Goal: Task Accomplishment & Management: Complete application form

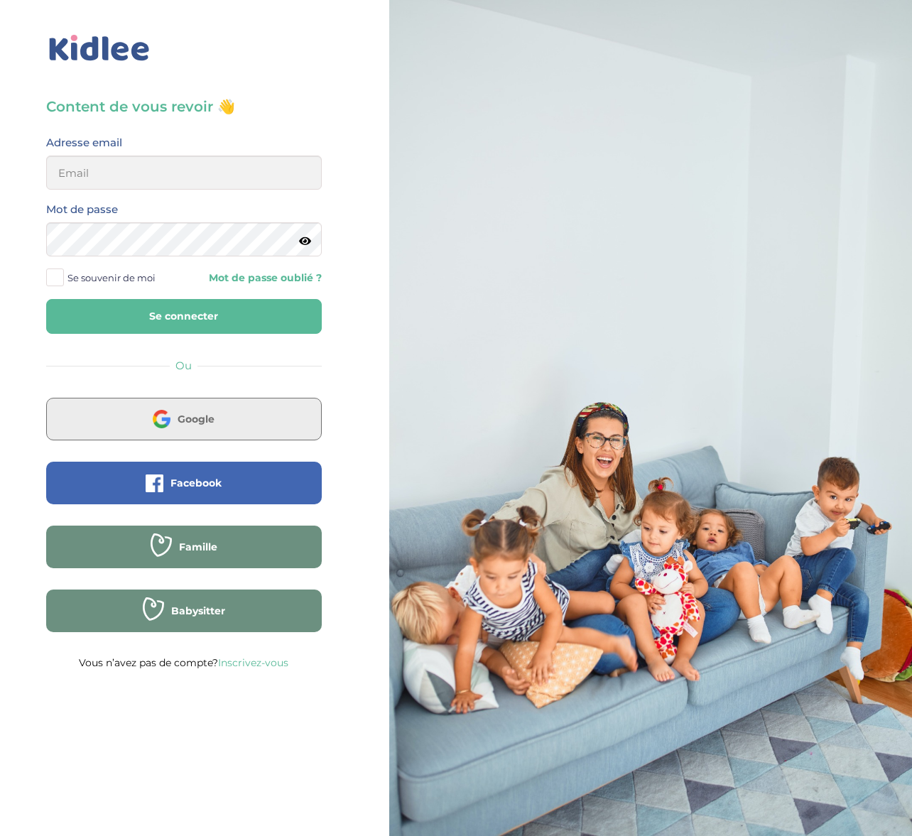
click at [188, 415] on span "Google" at bounding box center [196, 419] width 37 height 14
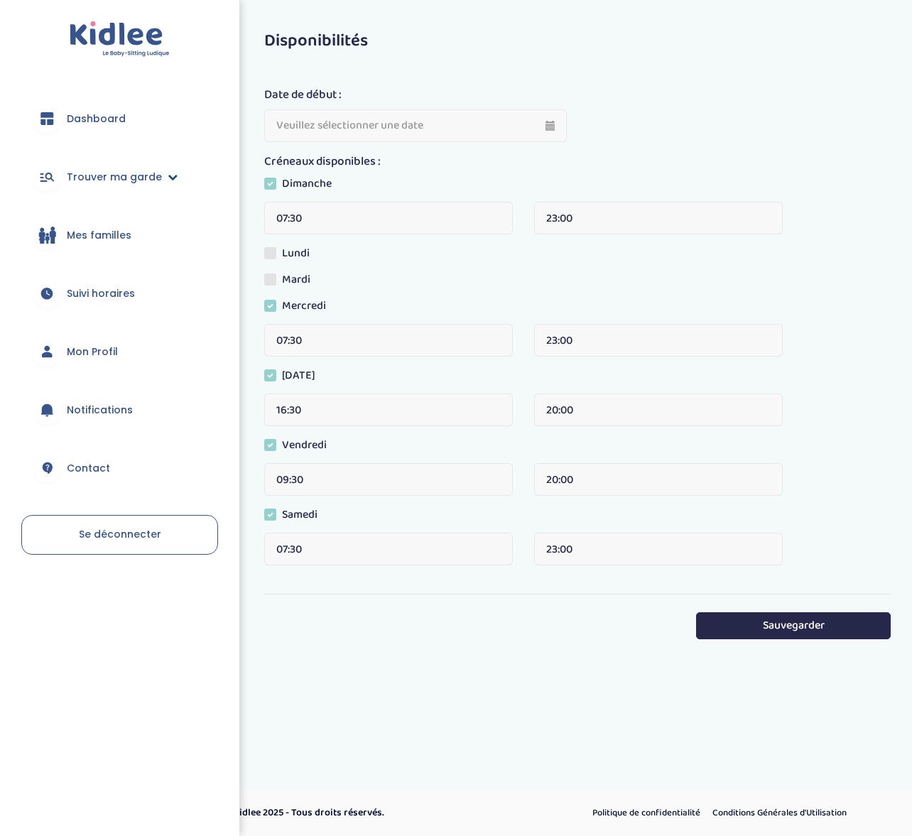
click at [173, 179] on icon at bounding box center [173, 177] width 10 height 10
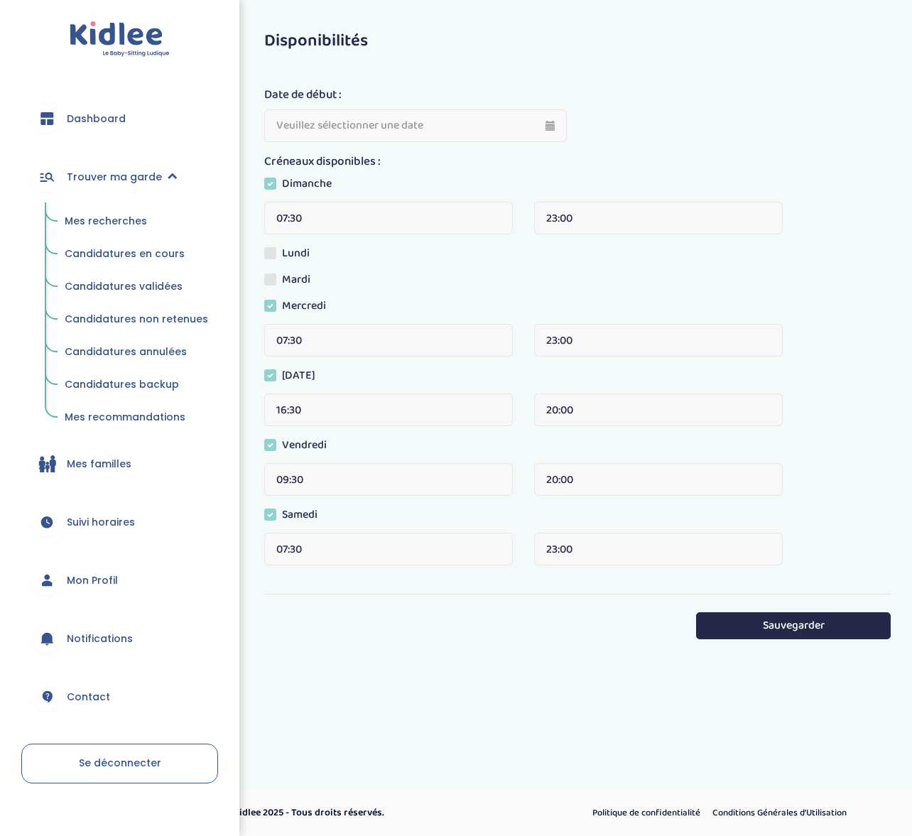
click at [120, 254] on span "Candidatures en cours" at bounding box center [125, 253] width 120 height 14
click at [116, 249] on span "Candidatures en cours" at bounding box center [125, 253] width 120 height 14
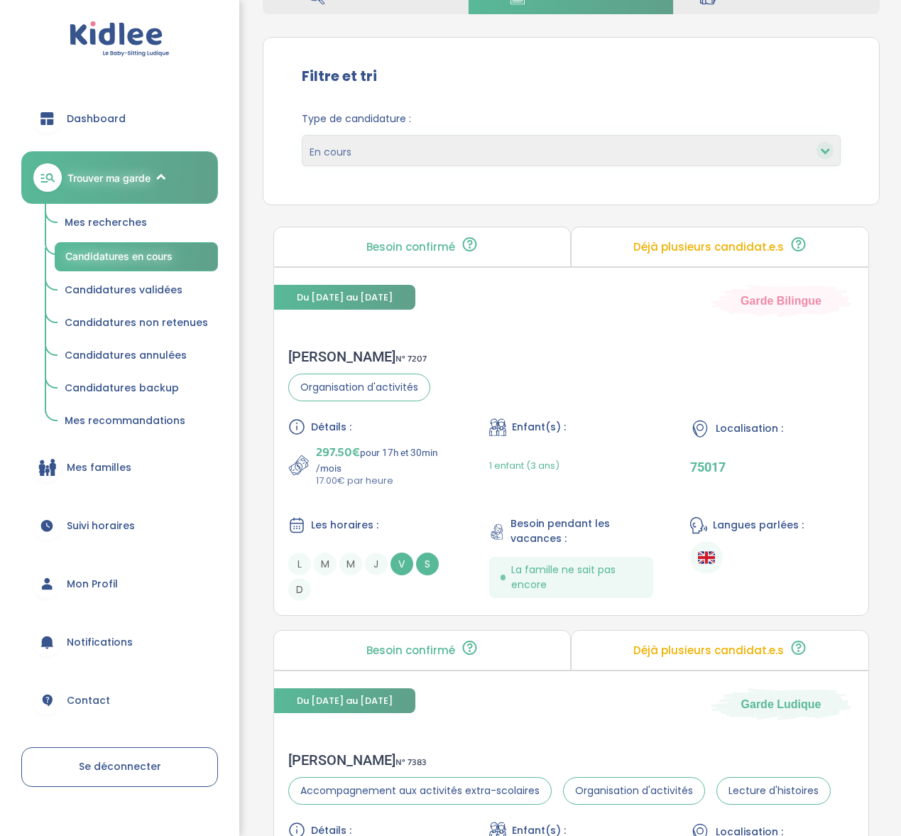
scroll to position [136, 0]
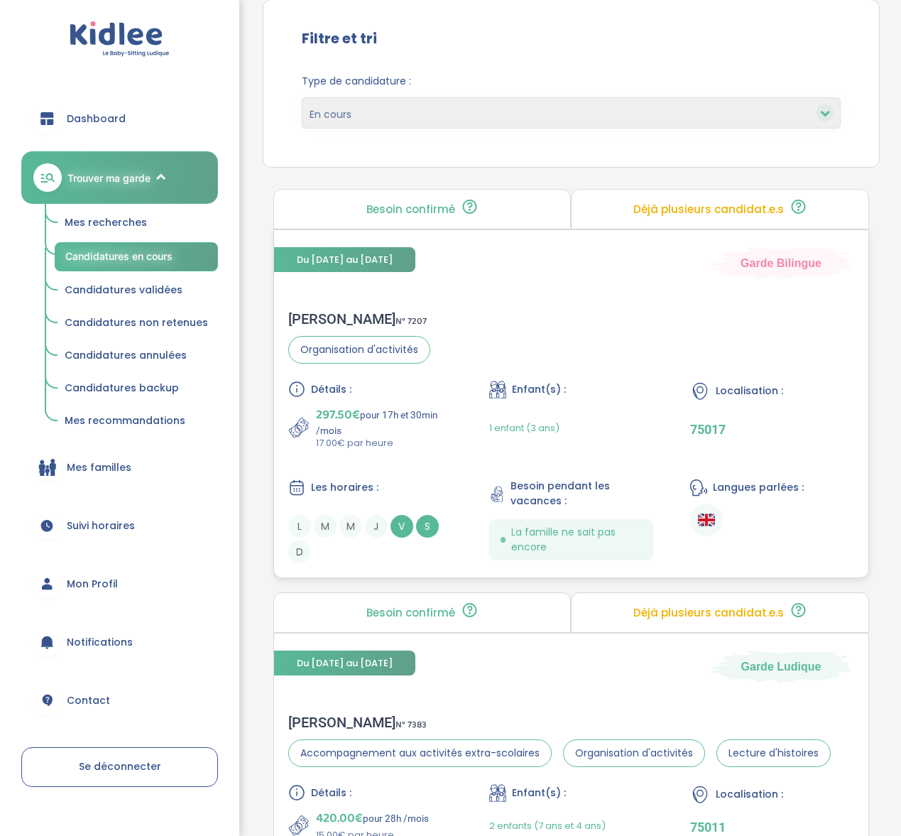
click at [494, 321] on div "Sabah F . N° 7207 Organisation d'activités Détails : 297.50€ pour 17h et 30min …" at bounding box center [571, 436] width 595 height 281
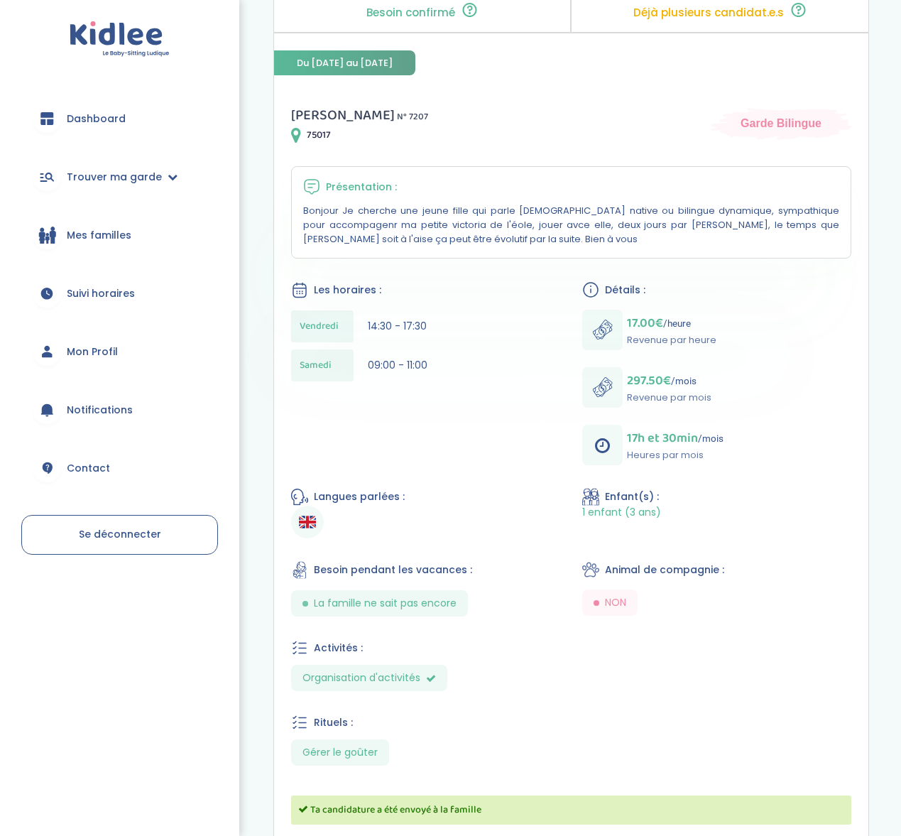
scroll to position [271, 0]
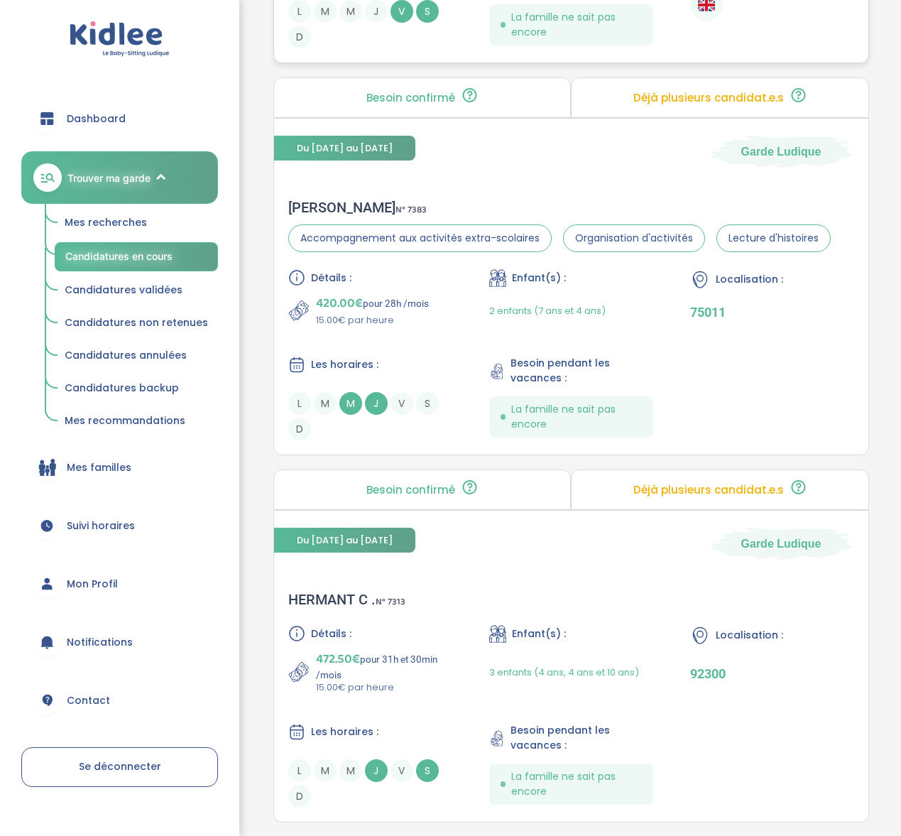
scroll to position [733, 0]
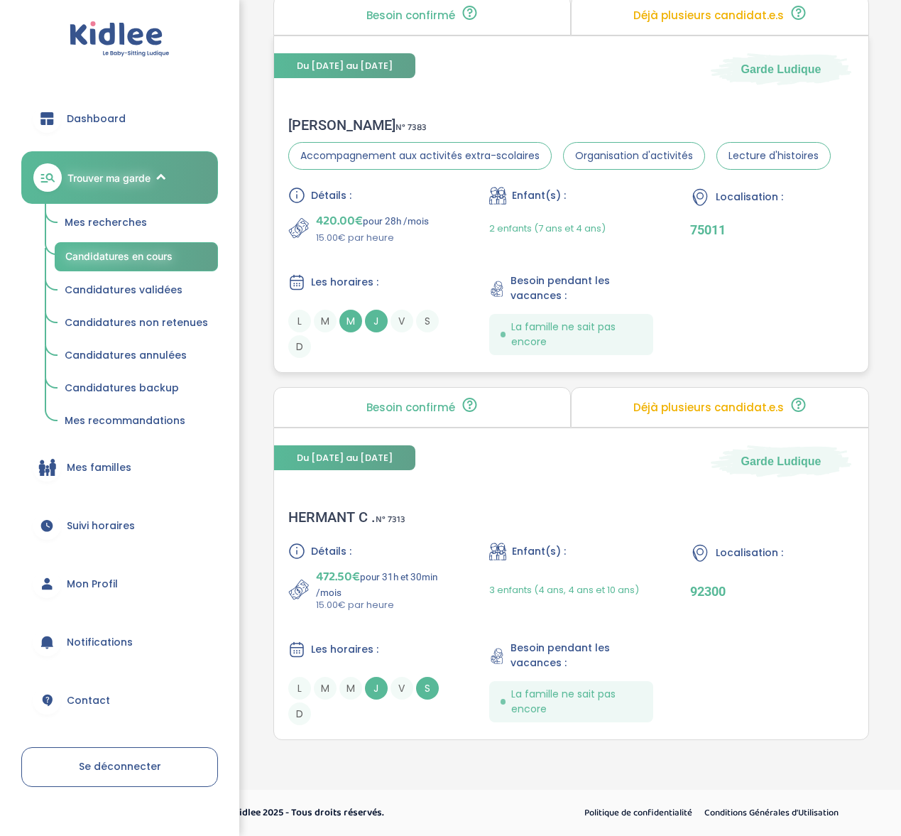
click at [625, 222] on div "2 enfants (7 ans et 4 ans)" at bounding box center [571, 228] width 164 height 33
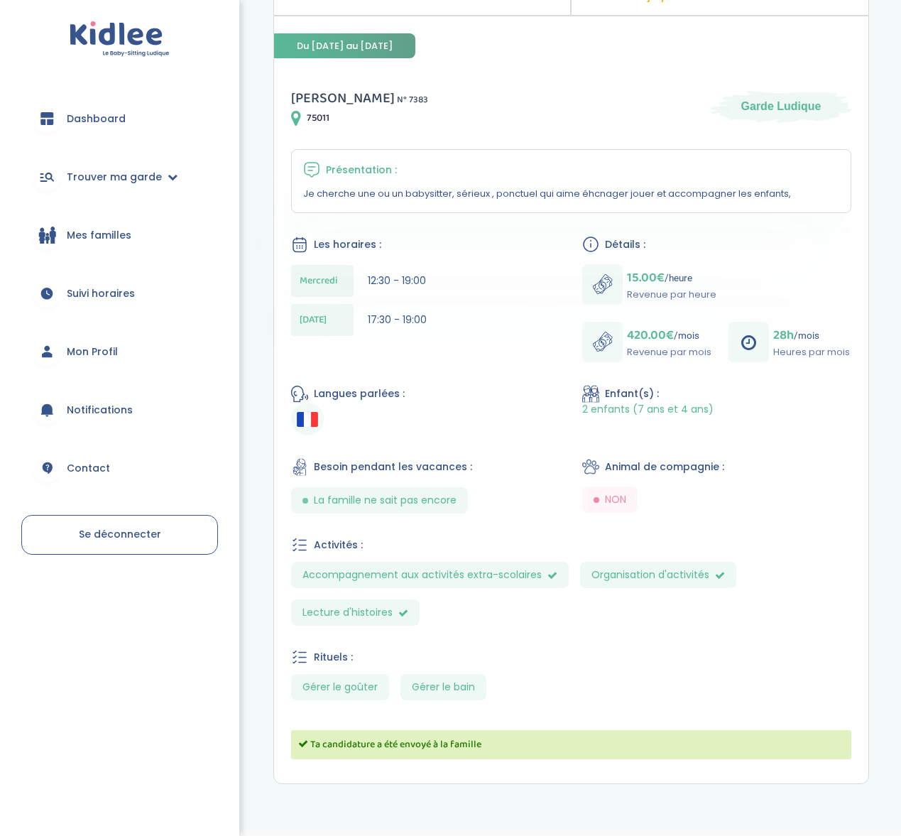
scroll to position [224, 0]
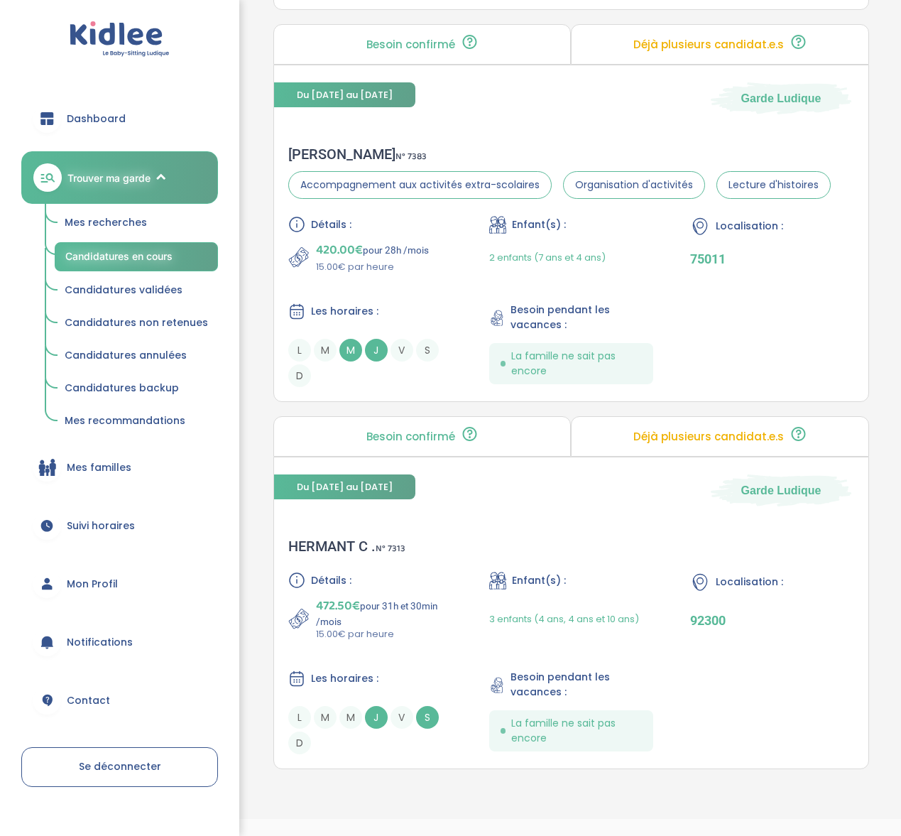
scroll to position [733, 0]
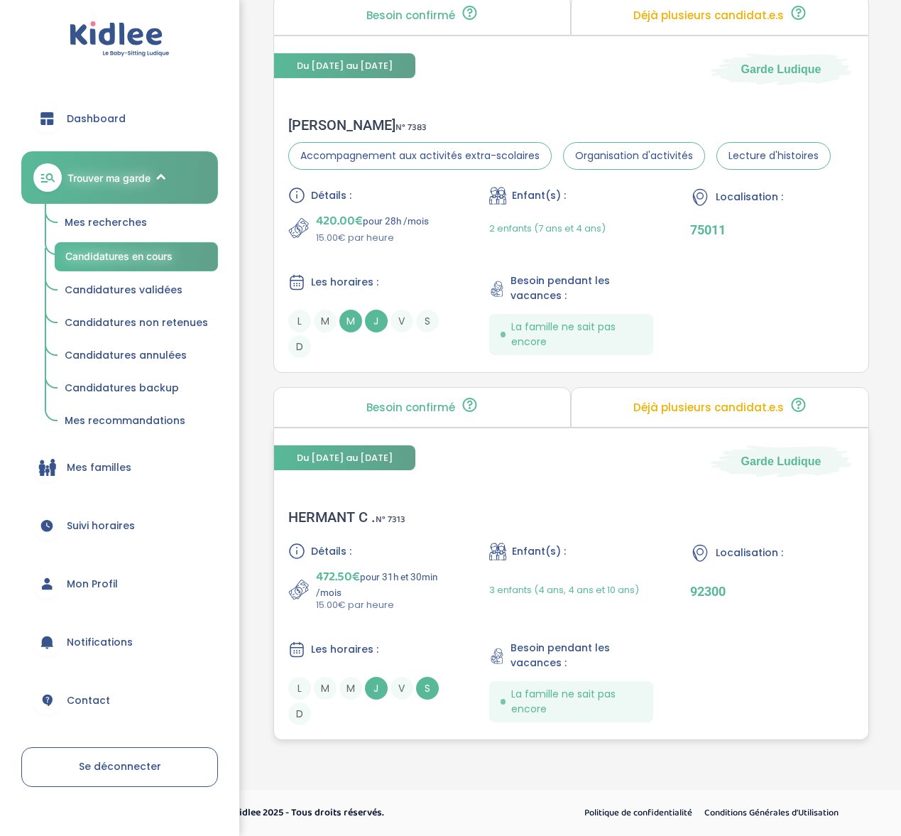
click at [585, 511] on div "HERMANT C . N° 7313 Détails : 472.50€ pour 31h et 30min /mois 15.00€ par heure …" at bounding box center [571, 616] width 595 height 245
click at [143, 224] on span "Mes recherches" at bounding box center [106, 222] width 82 height 14
click at [109, 228] on span "Mes recherches" at bounding box center [106, 222] width 82 height 14
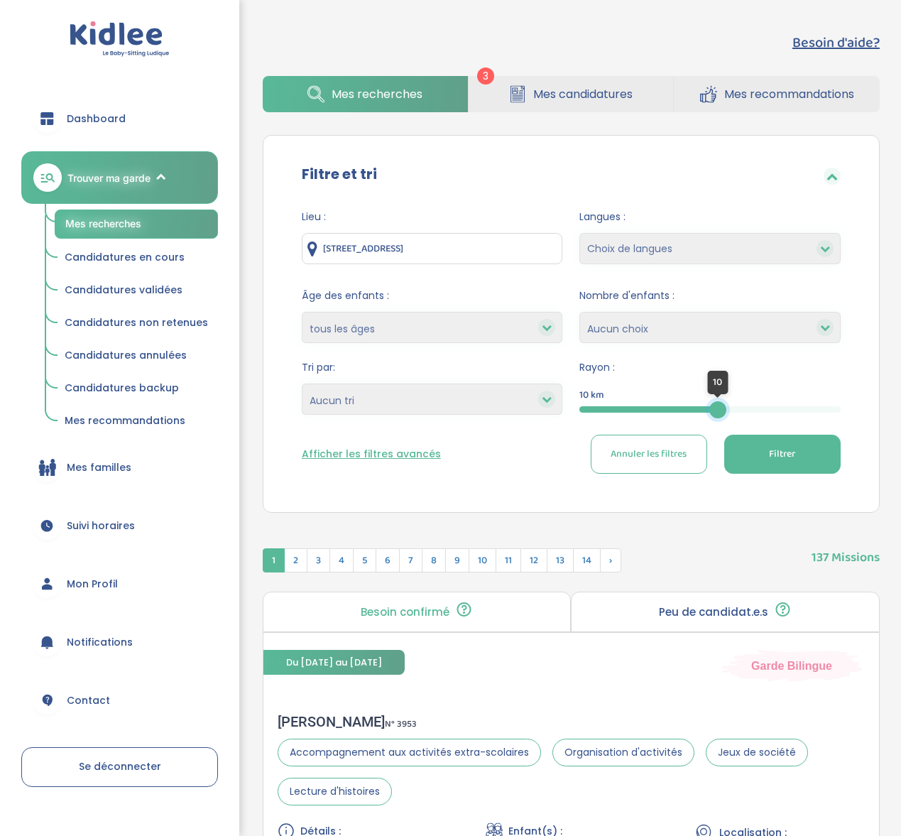
drag, startPoint x: 840, startPoint y: 410, endPoint x: 718, endPoint y: 400, distance: 122.6
click at [718, 401] on div "10" at bounding box center [718, 409] width 17 height 17
click at [786, 455] on span "Filtrer" at bounding box center [782, 454] width 26 height 15
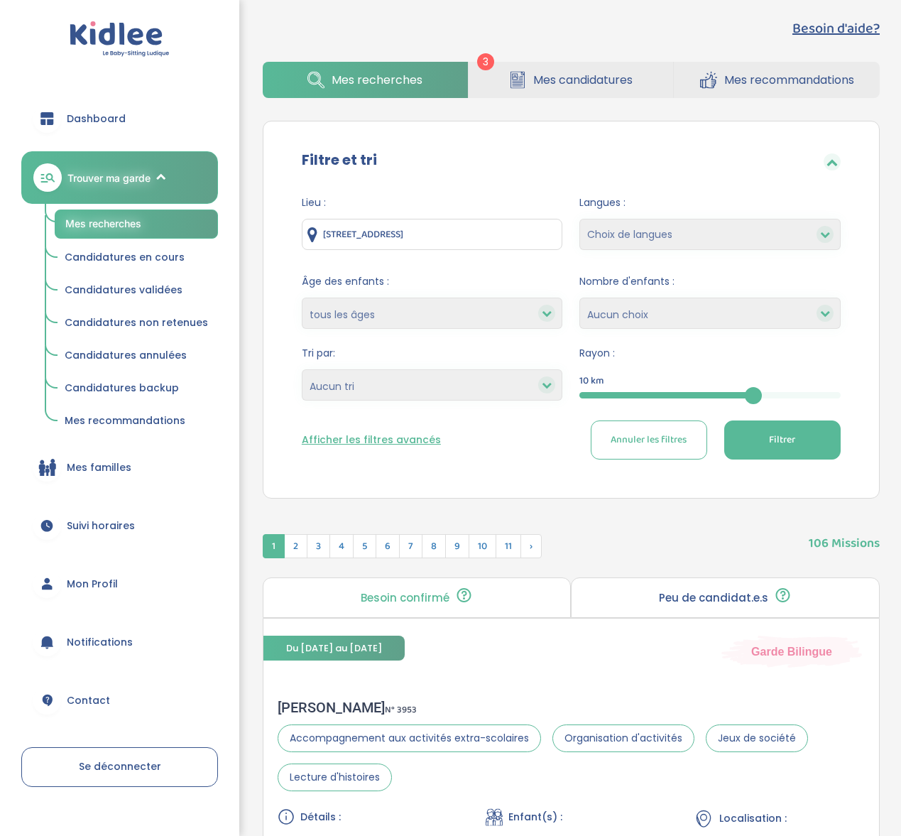
scroll to position [195, 0]
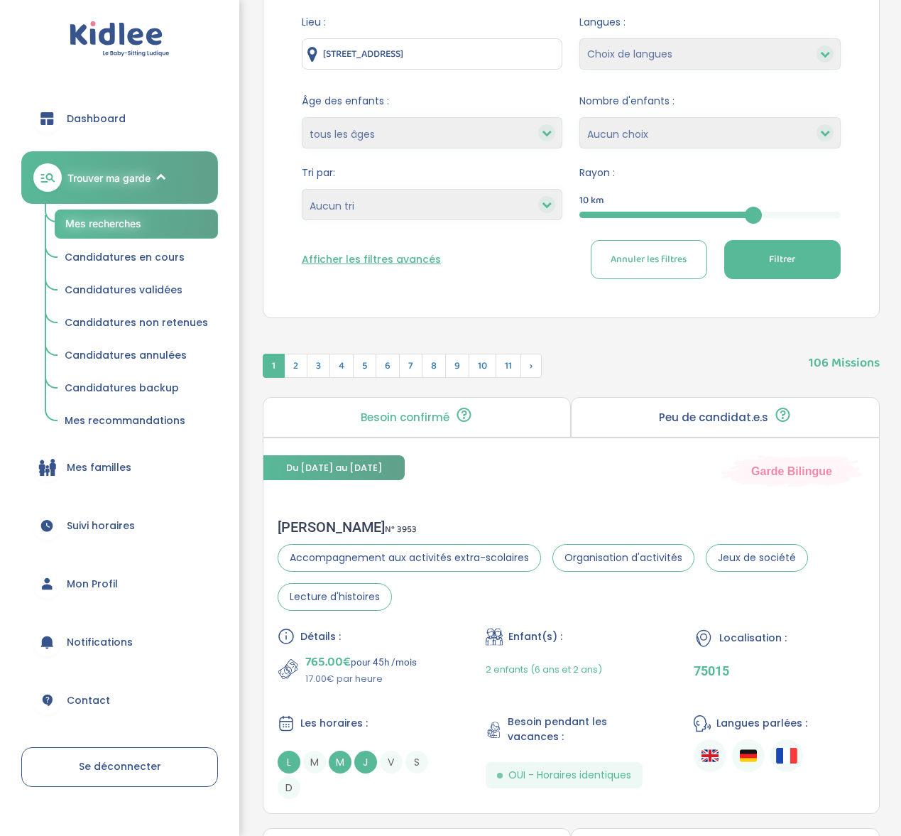
click at [369, 255] on button "Afficher les filtres avancés" at bounding box center [371, 259] width 139 height 15
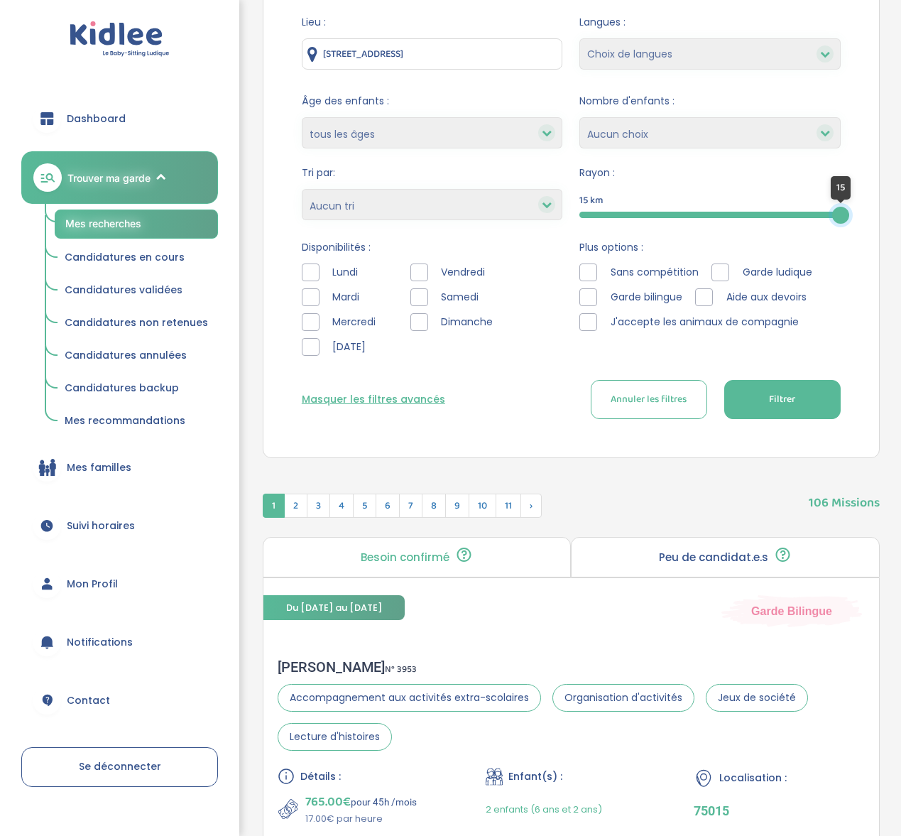
drag, startPoint x: 754, startPoint y: 215, endPoint x: 848, endPoint y: 205, distance: 94.2
click at [848, 205] on div "Lieu : [STREET_ADDRESS] Langues : Choix de langues Allemand Anglais Arabe Espag…" at bounding box center [572, 222] width 582 height 436
click at [408, 318] on div "Lundi Mardi Mercredi Jeudi Vendredi Samedi Dimanche" at bounding box center [432, 313] width 261 height 99
click at [413, 320] on div at bounding box center [420, 322] width 18 height 18
click at [771, 401] on span "Filtrer" at bounding box center [782, 399] width 26 height 15
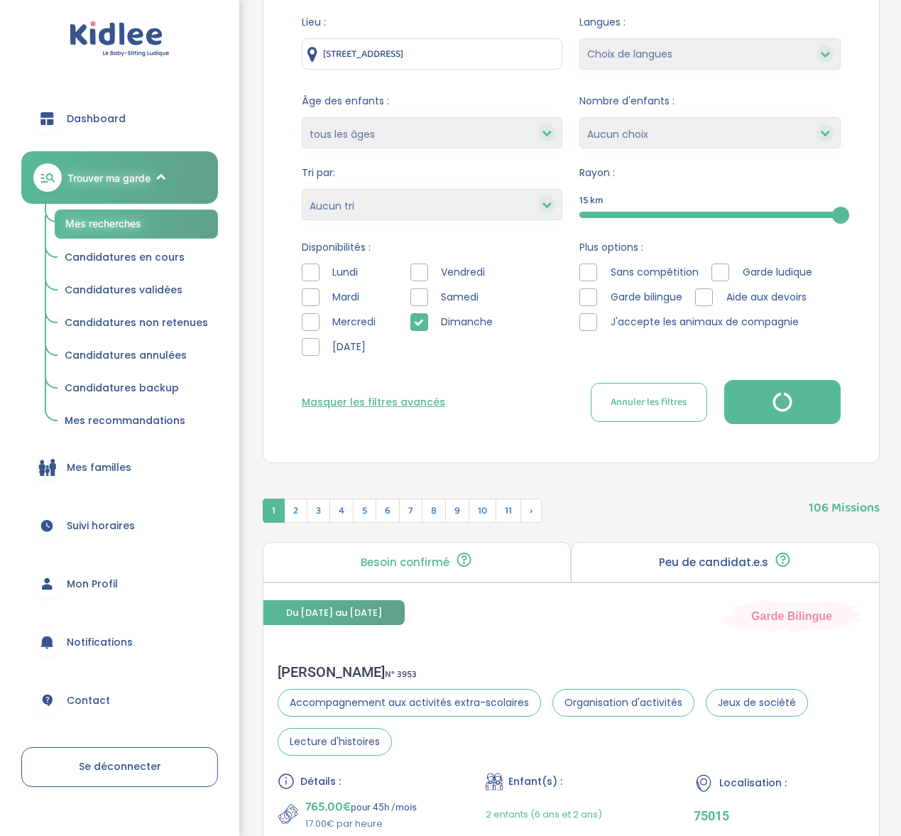
scroll to position [70, 0]
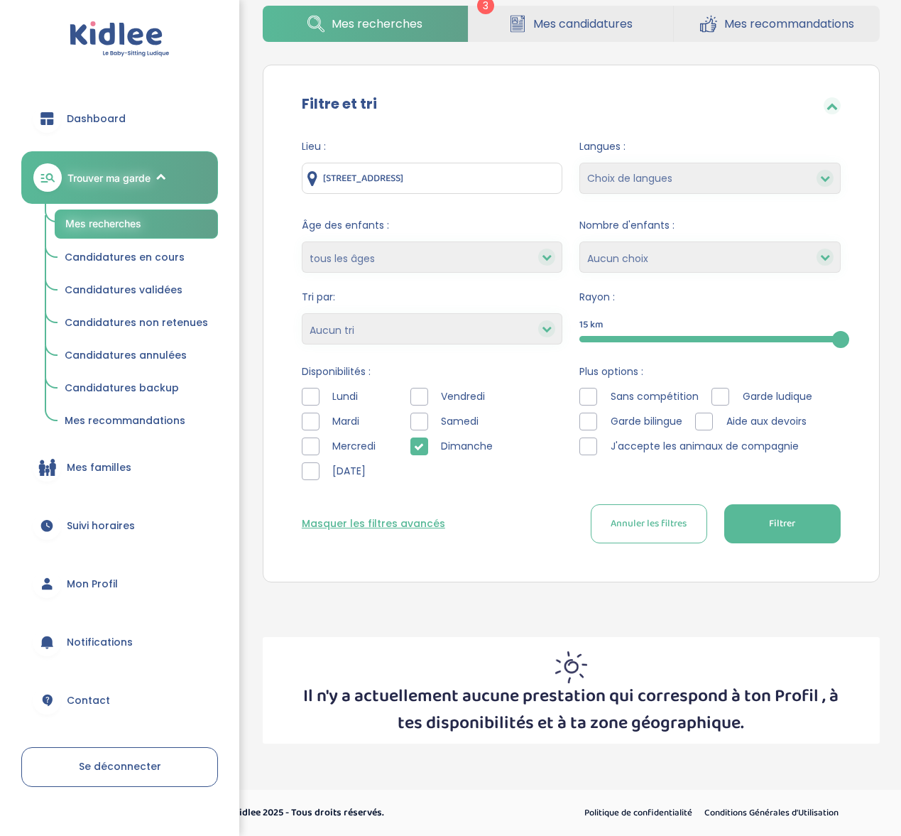
click at [423, 452] on div at bounding box center [420, 447] width 18 height 18
click at [428, 413] on div "Samedi" at bounding box center [455, 422] width 89 height 18
click at [425, 416] on div at bounding box center [420, 422] width 18 height 18
click at [774, 528] on span "Filtrer" at bounding box center [782, 523] width 26 height 15
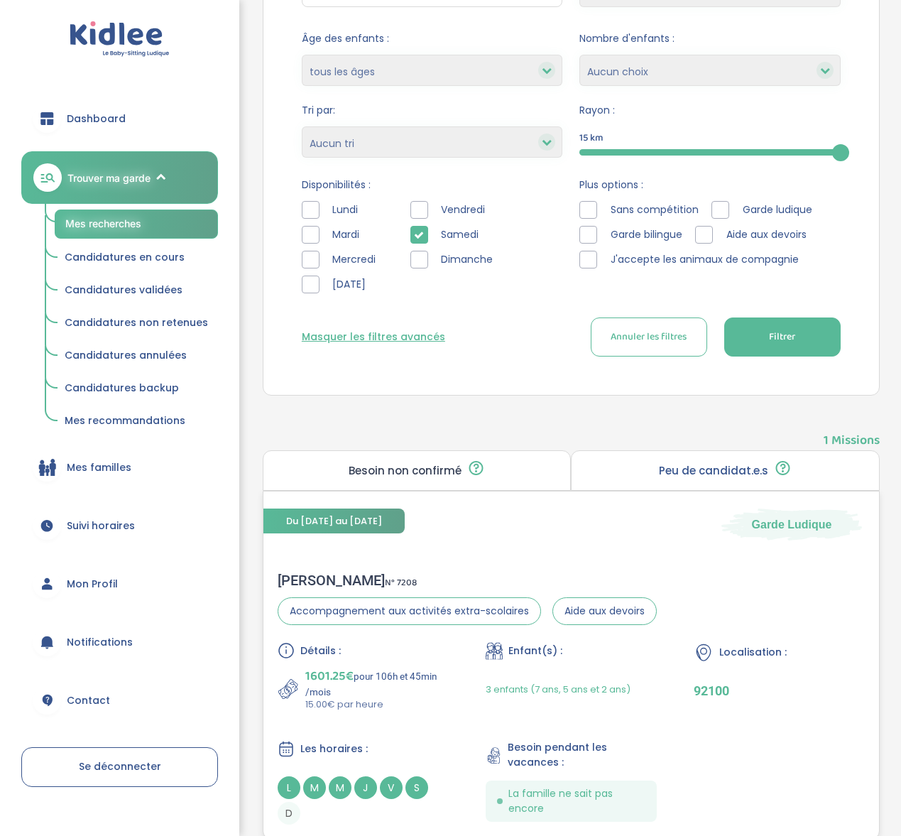
scroll to position [305, 0]
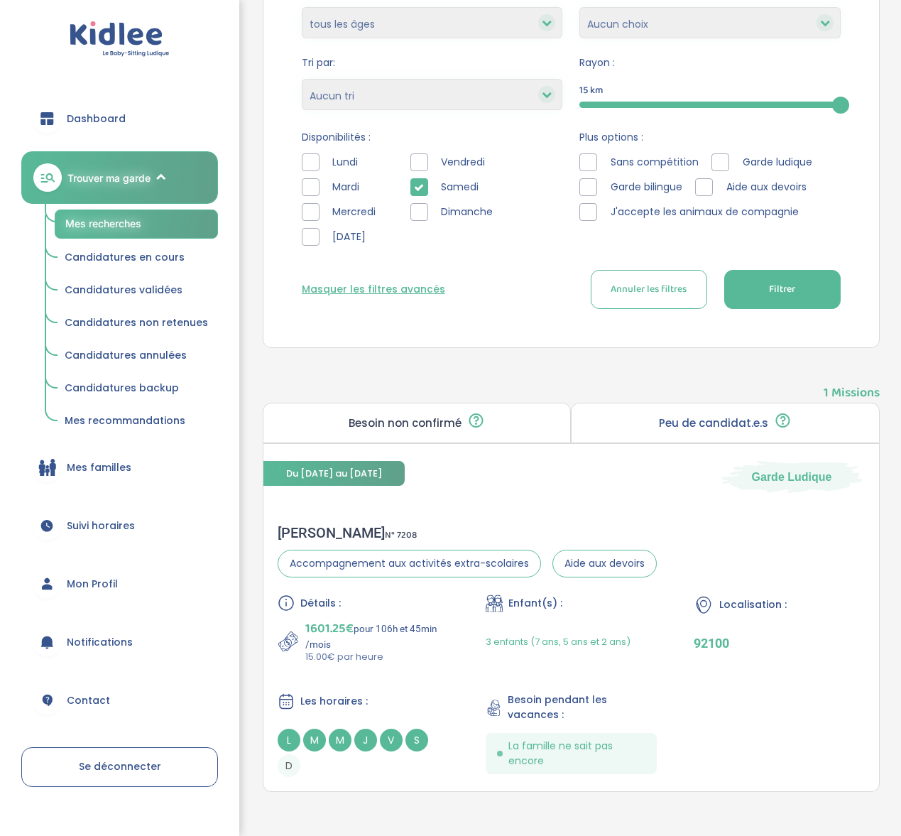
click at [420, 183] on icon at bounding box center [419, 188] width 10 height 10
click at [412, 161] on div at bounding box center [420, 162] width 18 height 18
click at [789, 288] on span "Filtrer" at bounding box center [782, 289] width 26 height 15
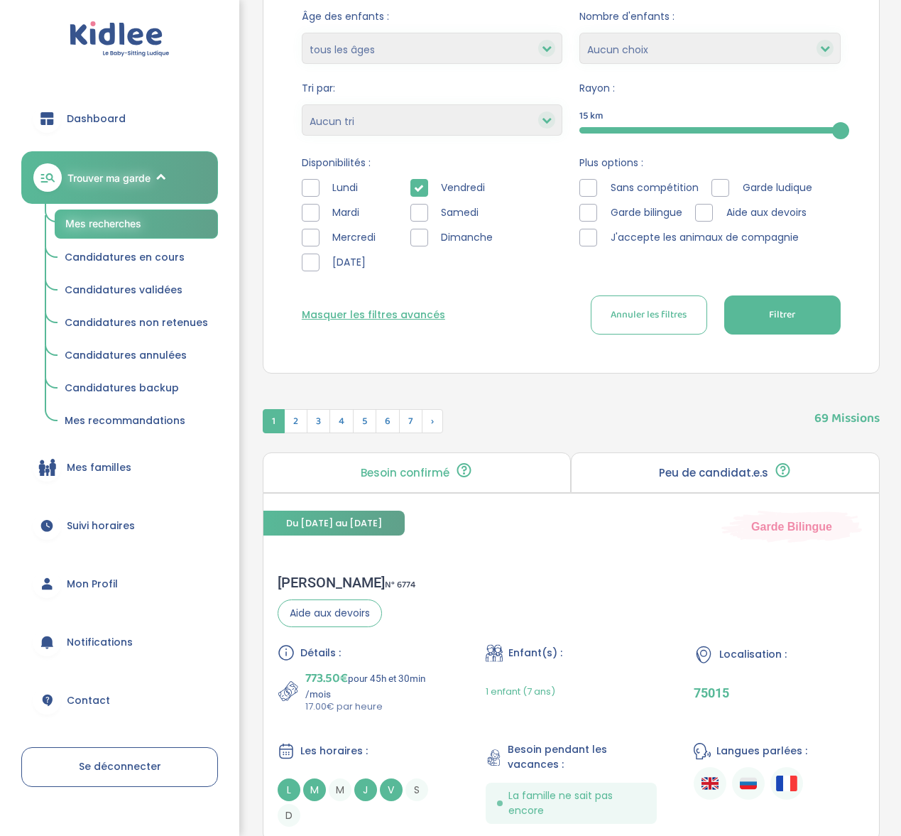
scroll to position [0, 0]
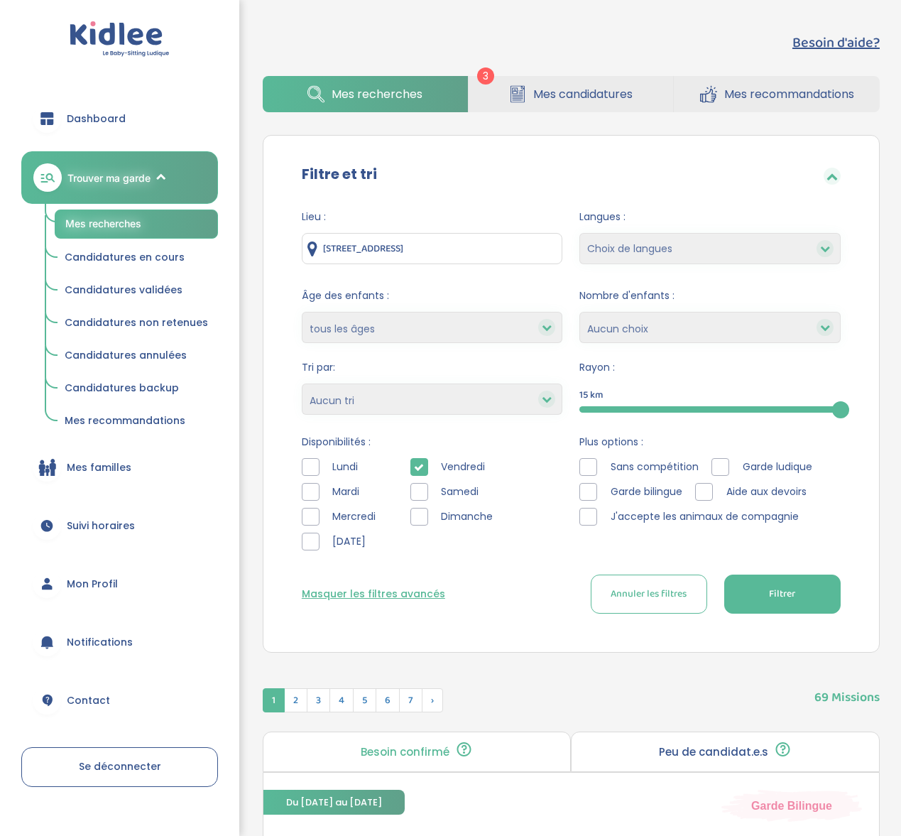
click at [629, 323] on select "1 2 3 4 Aucun choix" at bounding box center [710, 327] width 261 height 31
click at [447, 396] on select "Heures par semaine (croissant) Heures par semaine (décroissant) Date de démarra…" at bounding box center [432, 399] width 261 height 31
click at [302, 384] on select "Heures par semaine (croissant) Heures par semaine (décroissant) Date de démarra…" at bounding box center [432, 399] width 261 height 31
click at [773, 607] on button "Filtrer" at bounding box center [783, 594] width 116 height 39
click at [424, 466] on div at bounding box center [420, 467] width 18 height 18
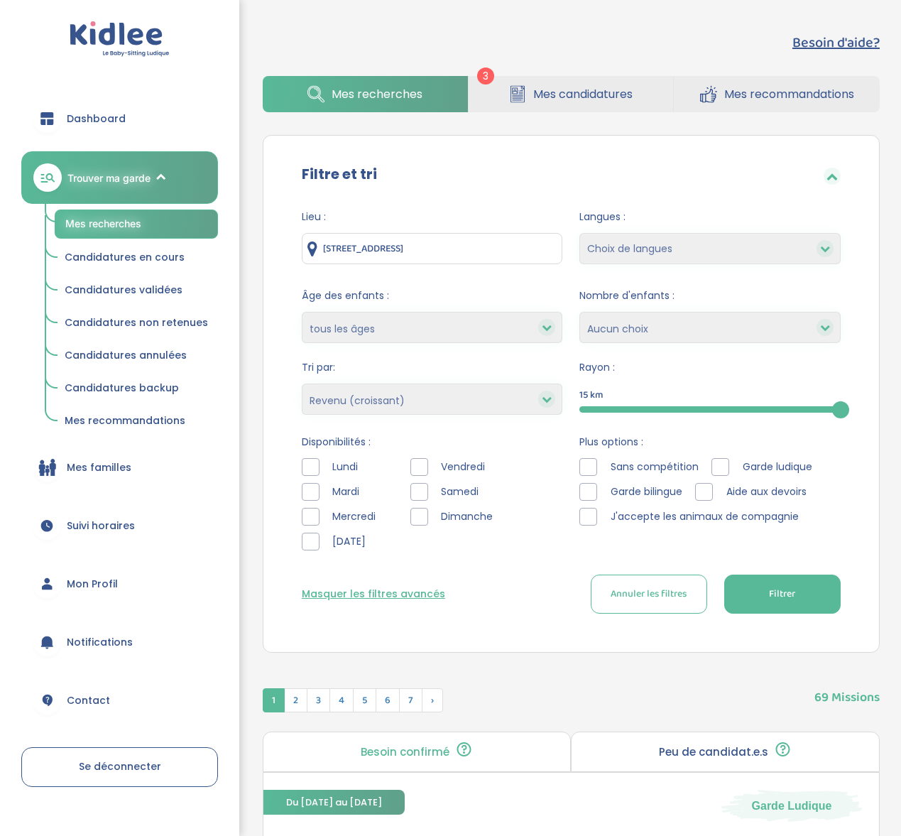
click at [589, 492] on div at bounding box center [589, 492] width 18 height 18
click at [761, 586] on button "Filtrer" at bounding box center [783, 594] width 116 height 39
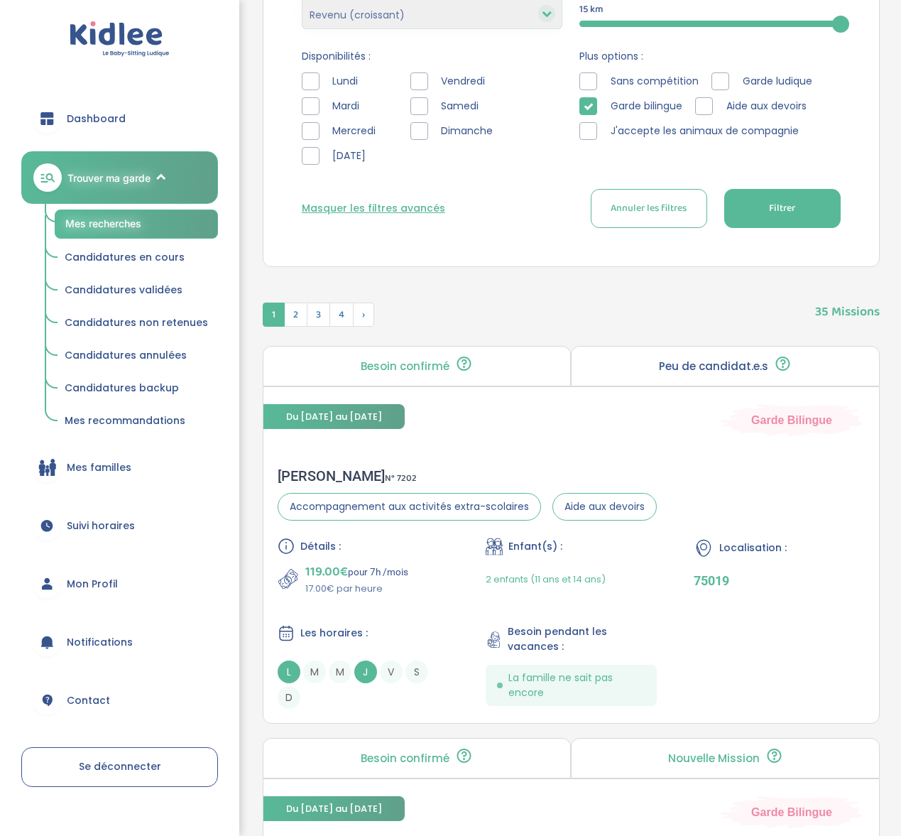
scroll to position [222, 0]
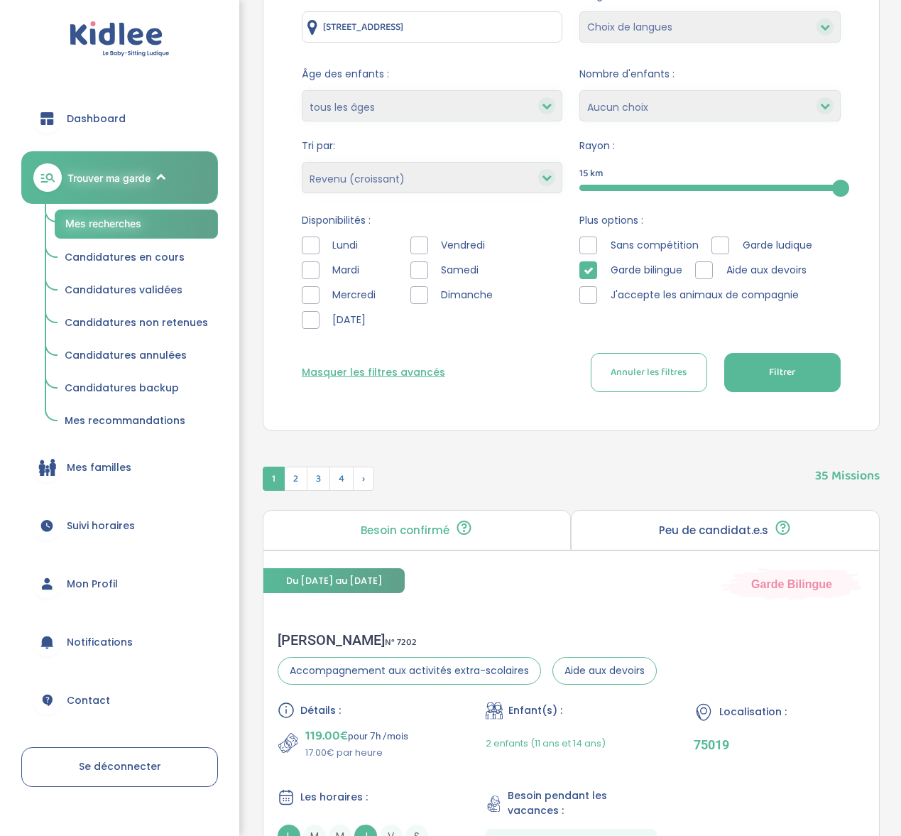
click at [766, 381] on button "Filtrer" at bounding box center [783, 372] width 116 height 39
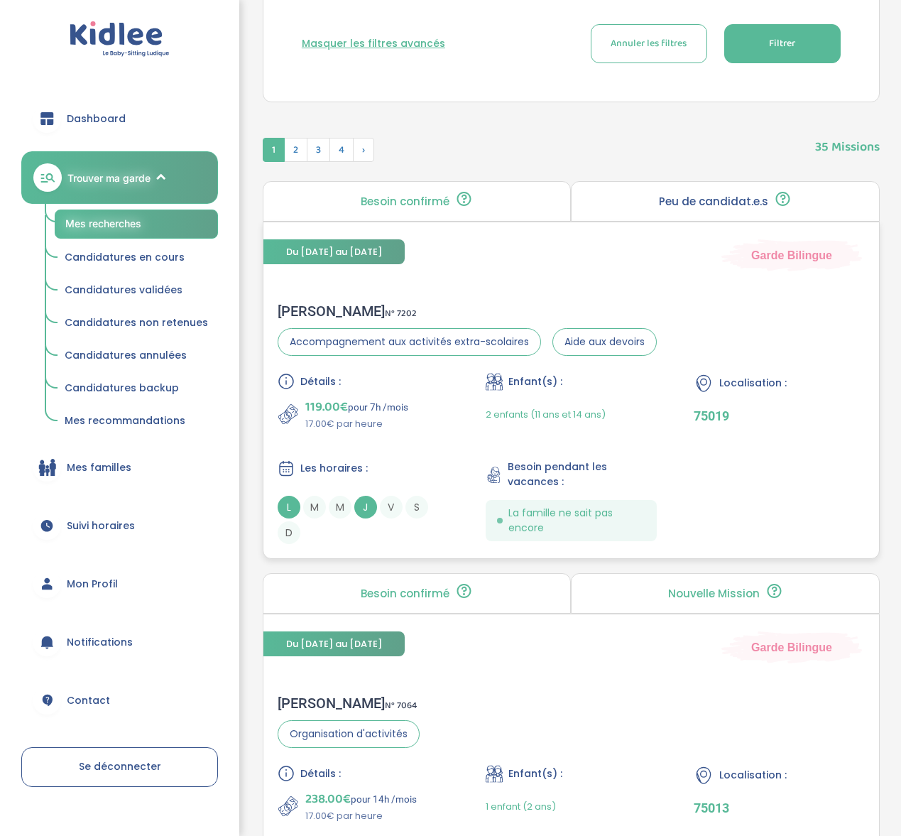
scroll to position [68, 0]
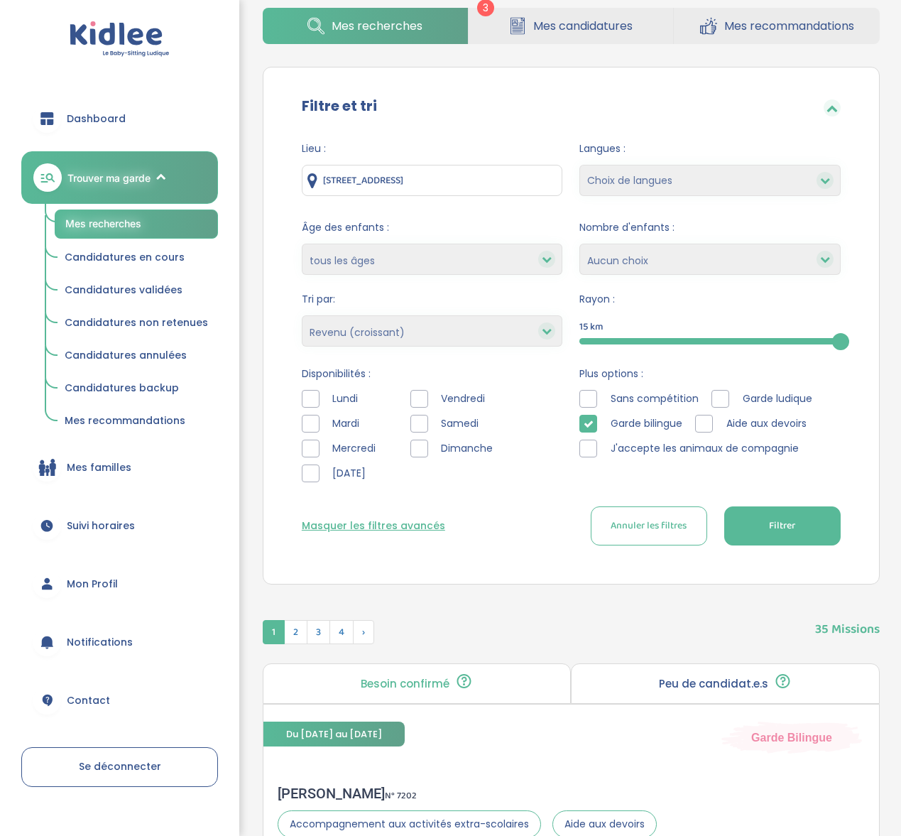
click at [451, 332] on select "Heures par semaine (croissant) Heures par semaine (décroissant) Date de démarra…" at bounding box center [432, 330] width 261 height 31
click at [302, 315] on select "Heures par semaine (croissant) Heures par semaine (décroissant) Date de démarra…" at bounding box center [432, 330] width 261 height 31
click at [767, 528] on button "Filtrer" at bounding box center [783, 525] width 116 height 39
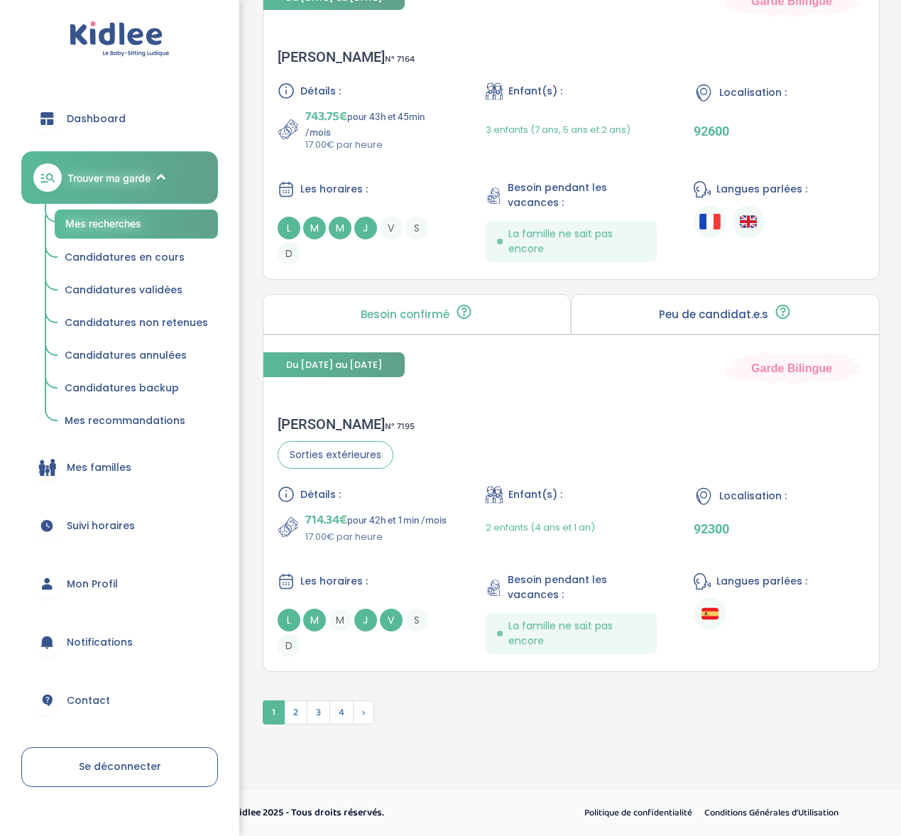
scroll to position [4035, 0]
click at [295, 714] on span "2" at bounding box center [295, 712] width 23 height 24
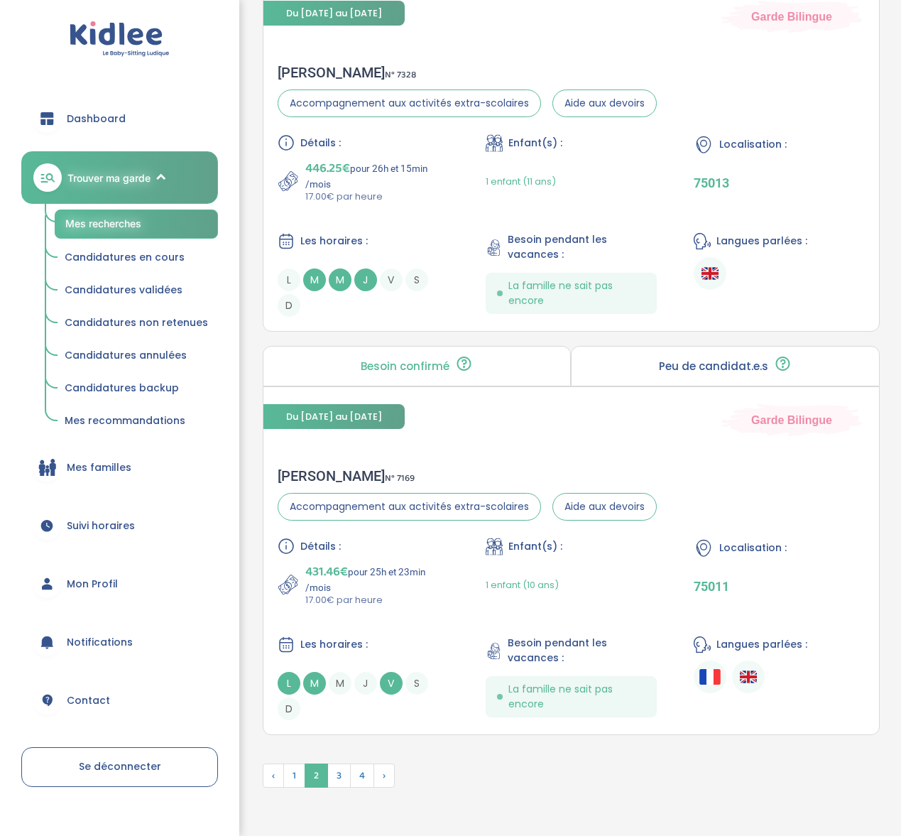
scroll to position [4085, 0]
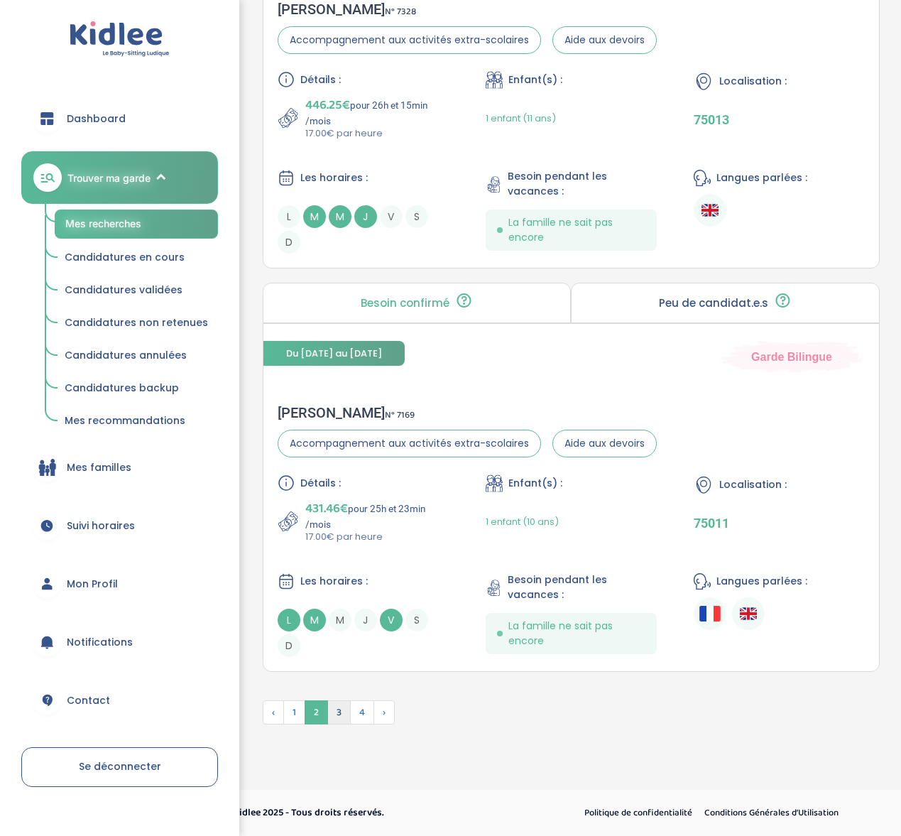
click at [334, 711] on span "3" at bounding box center [338, 712] width 23 height 24
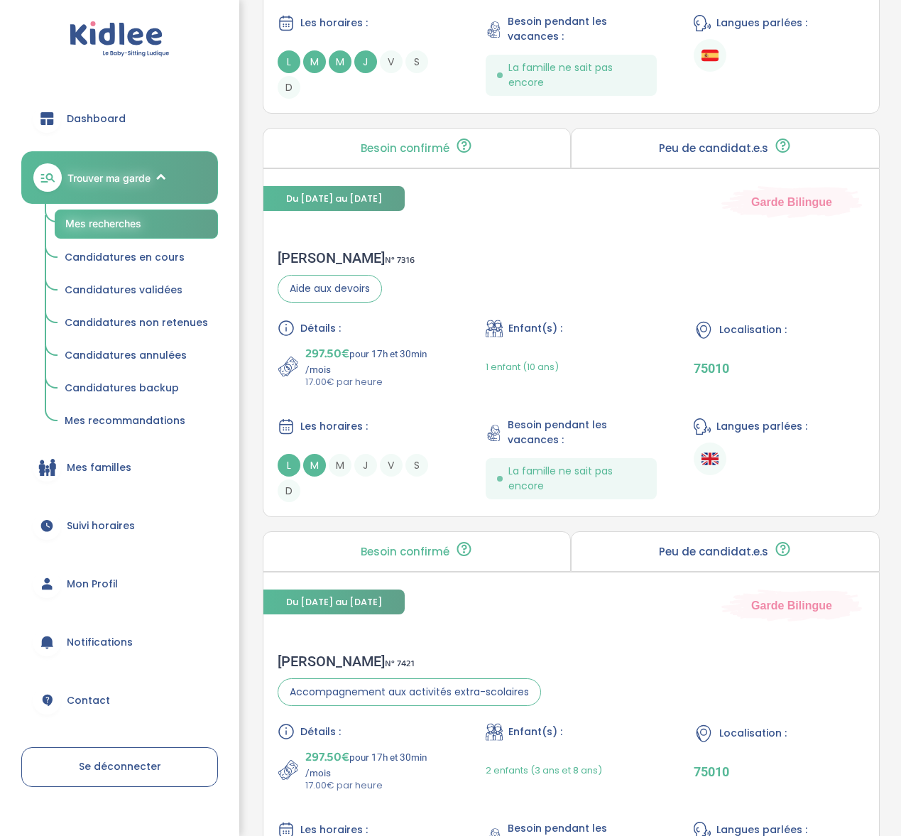
scroll to position [3879, 0]
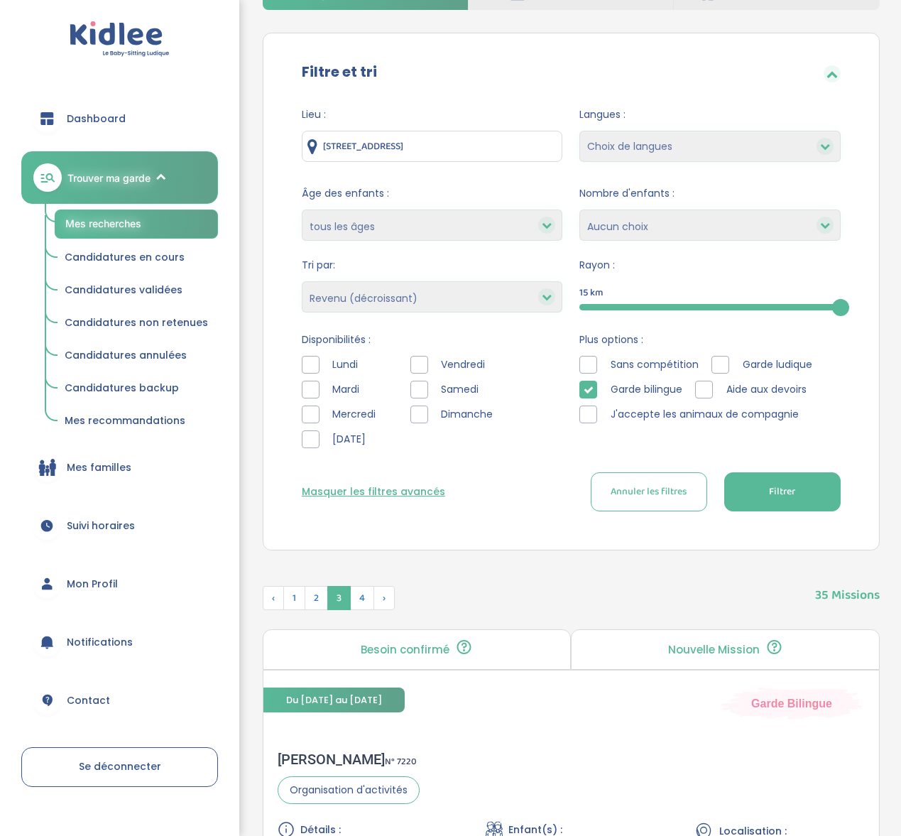
scroll to position [0, 0]
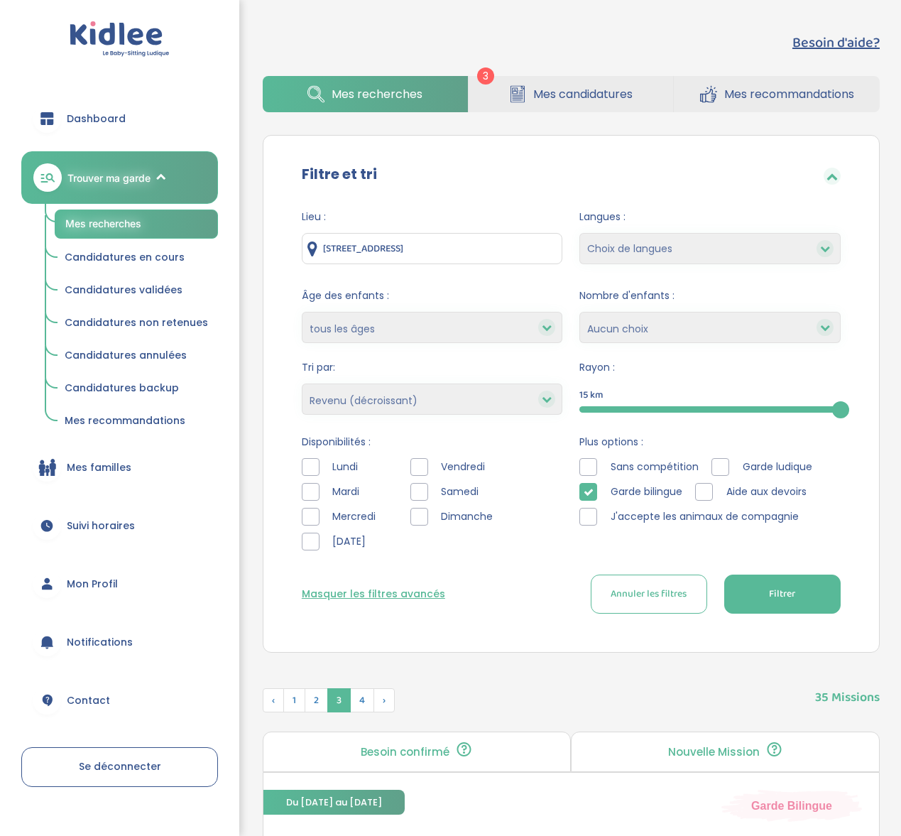
click at [428, 403] on select "Heures par semaine (croissant) Heures par semaine (décroissant) Date de démarra…" at bounding box center [432, 399] width 261 height 31
click at [302, 384] on select "Heures par semaine (croissant) Heures par semaine (décroissant) Date de démarra…" at bounding box center [432, 399] width 261 height 31
click at [799, 580] on button "Filtrer" at bounding box center [783, 594] width 116 height 39
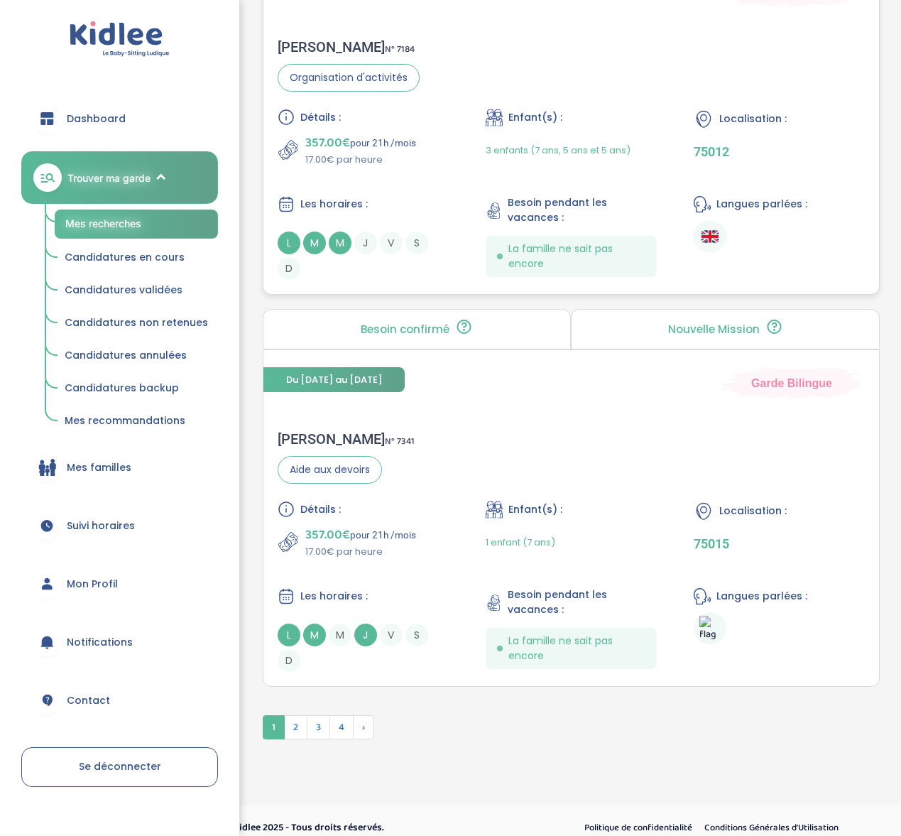
scroll to position [4023, 0]
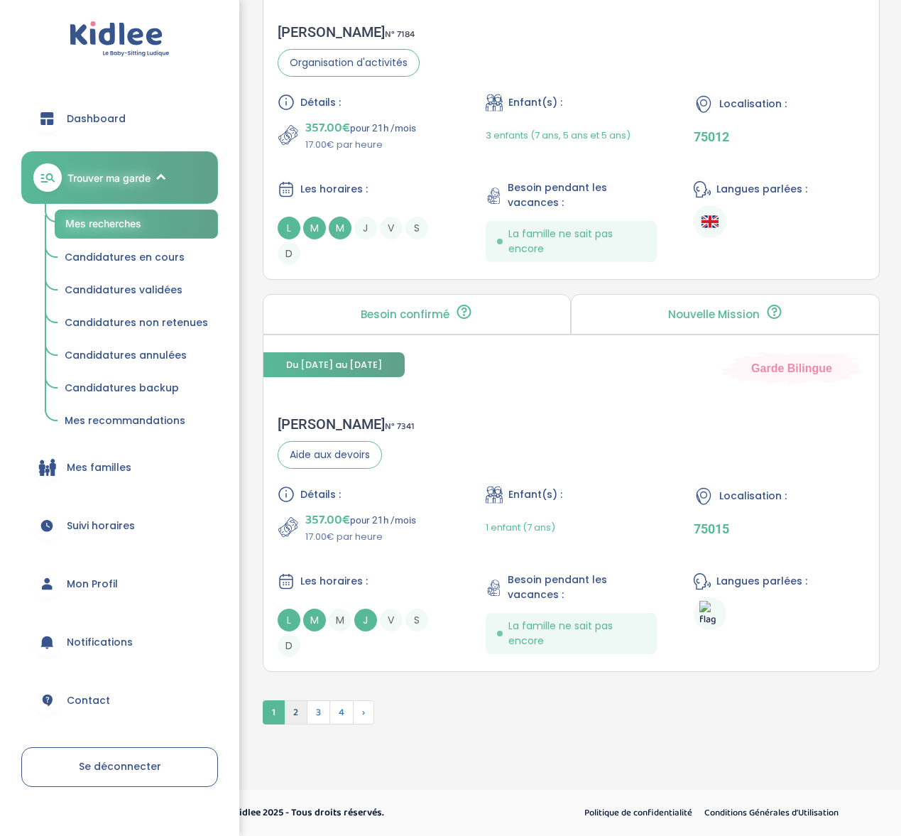
click at [298, 712] on span "2" at bounding box center [295, 712] width 23 height 24
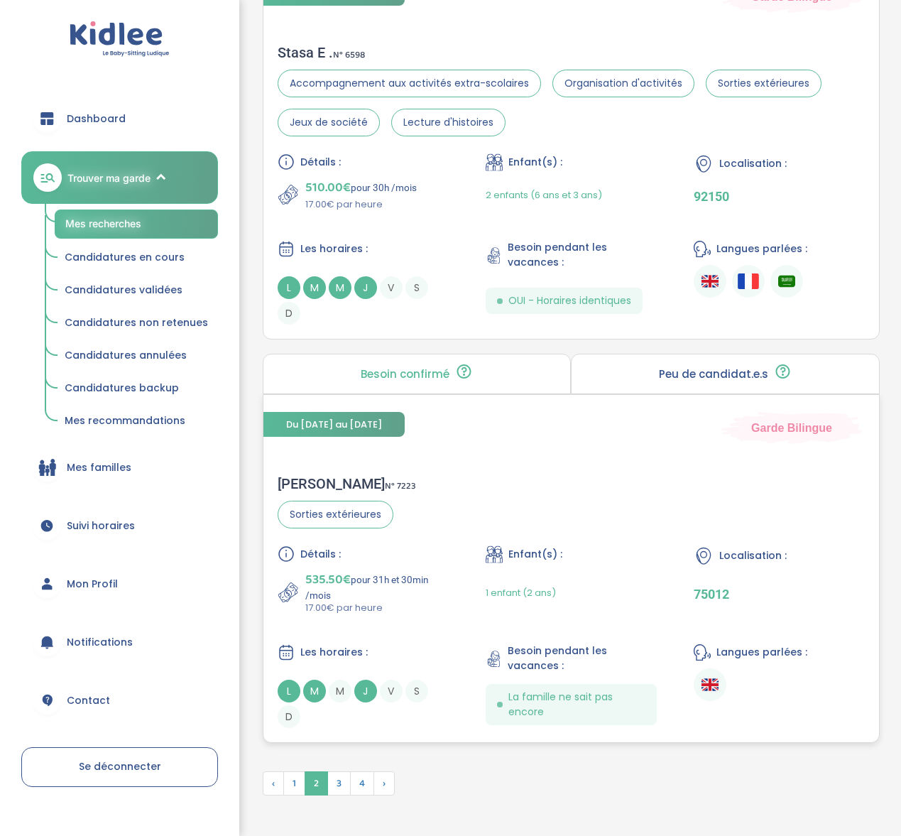
scroll to position [4096, 0]
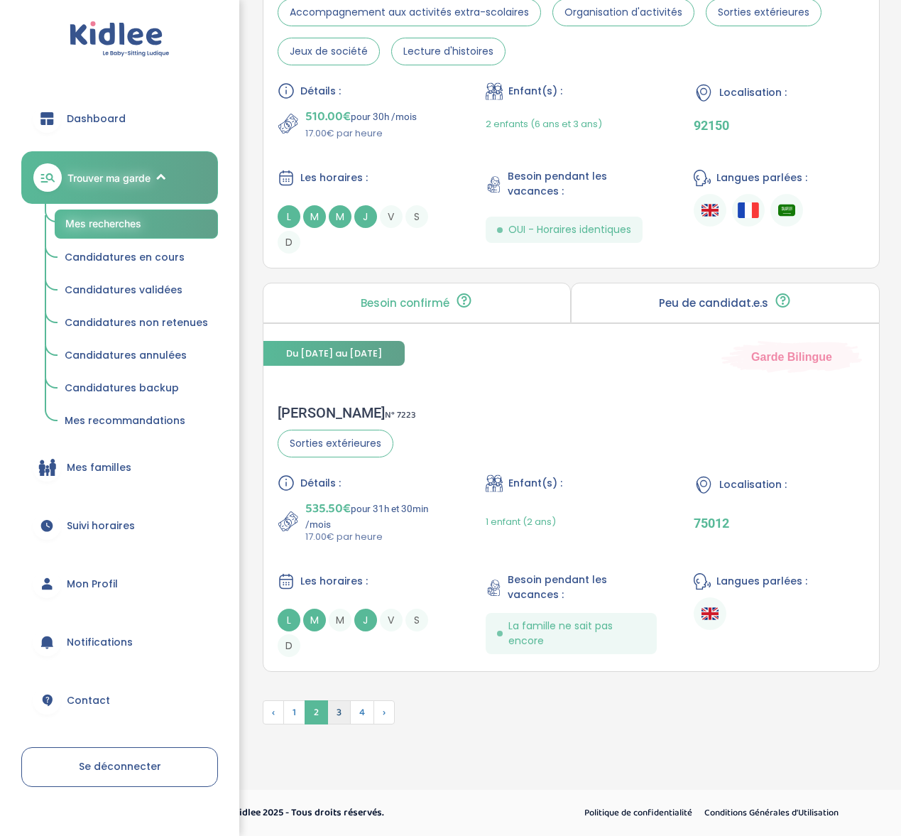
click at [341, 707] on span "3" at bounding box center [338, 712] width 23 height 24
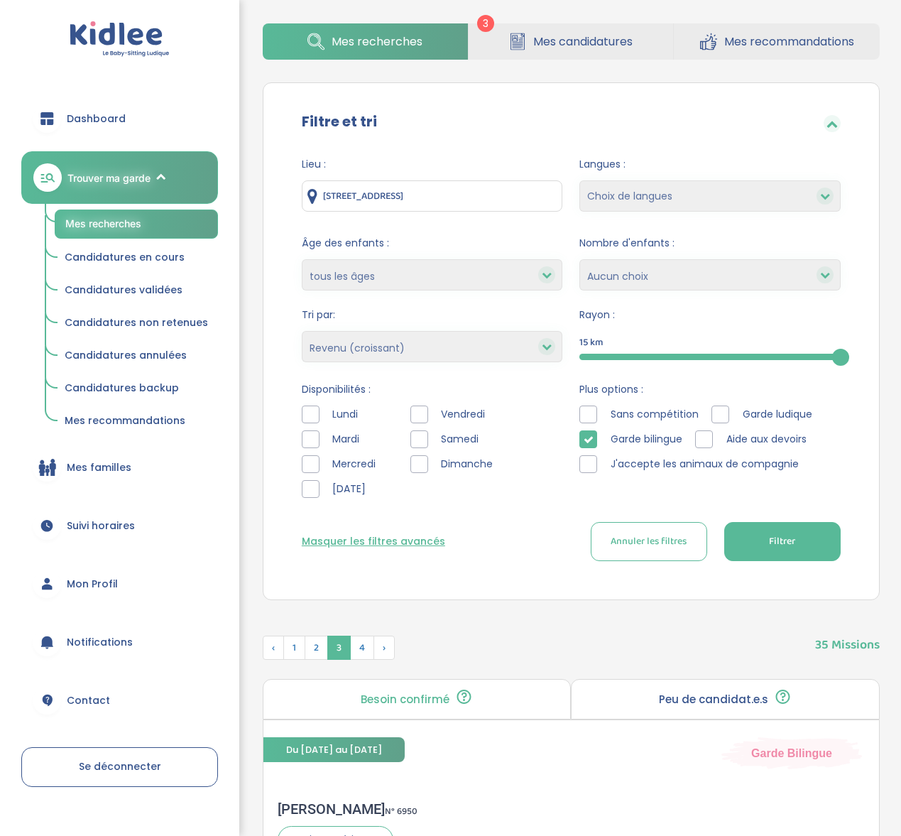
scroll to position [41, 0]
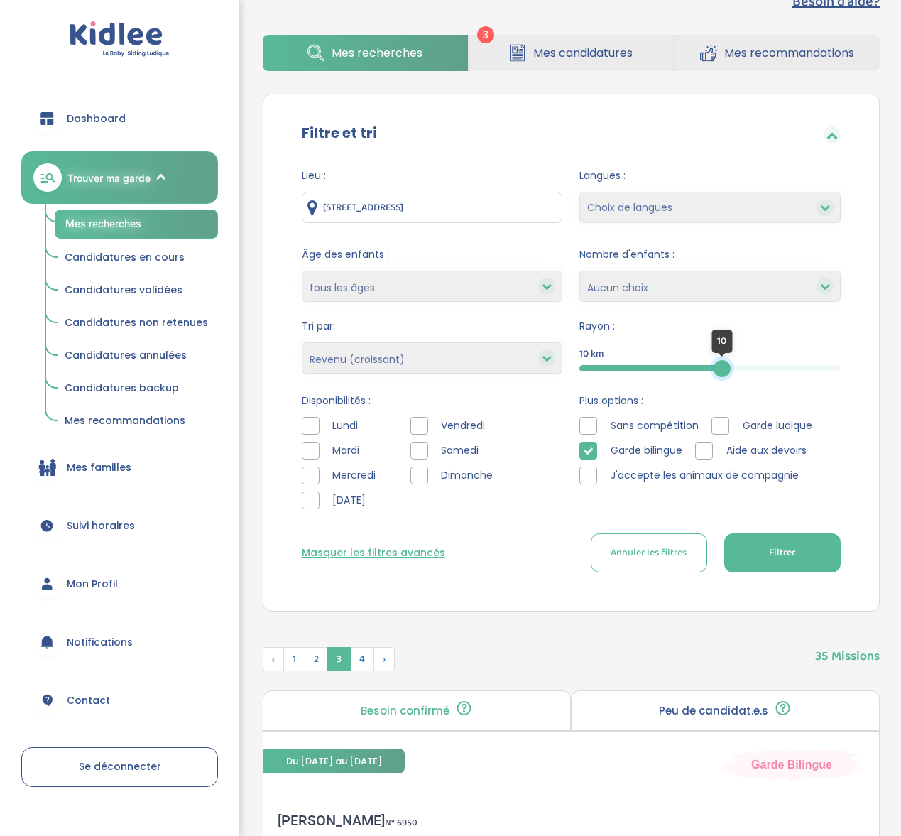
drag, startPoint x: 842, startPoint y: 367, endPoint x: 722, endPoint y: 367, distance: 119.3
click at [722, 367] on div at bounding box center [722, 368] width 17 height 17
click at [438, 363] on select "Heures par semaine (croissant) Heures par semaine (décroissant) Date de démarra…" at bounding box center [432, 357] width 261 height 31
select select "salary_desc"
click at [302, 342] on select "Heures par semaine (croissant) Heures par semaine (décroissant) Date de démarra…" at bounding box center [432, 357] width 261 height 31
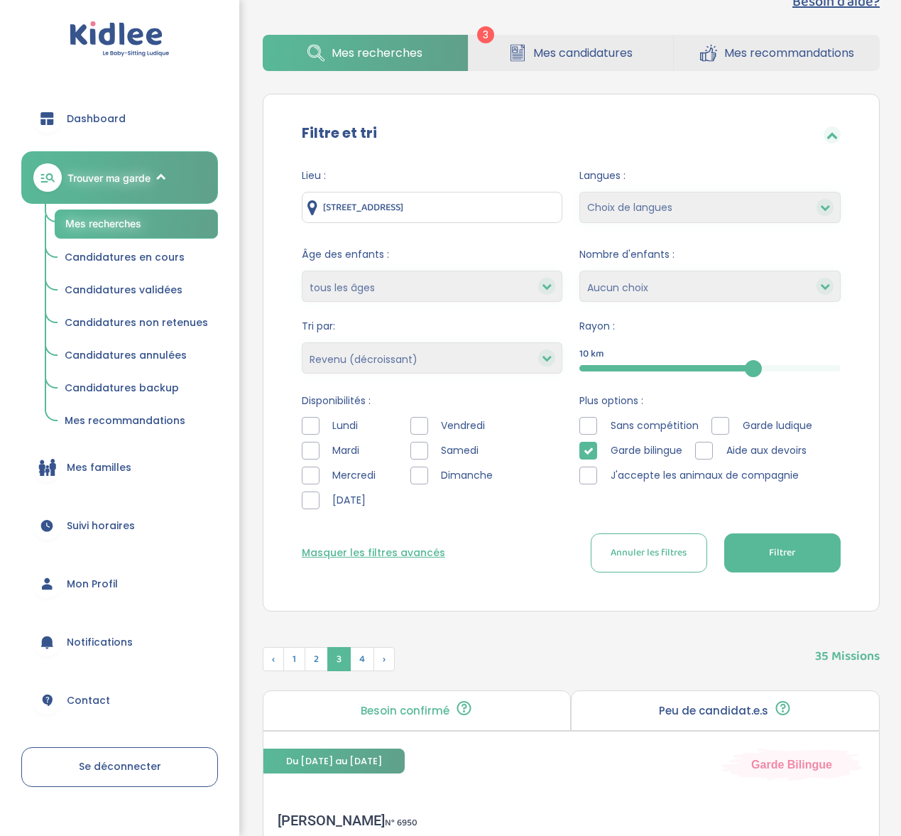
click at [760, 554] on button "Filtrer" at bounding box center [783, 552] width 116 height 39
click at [313, 660] on span "3" at bounding box center [318, 659] width 23 height 24
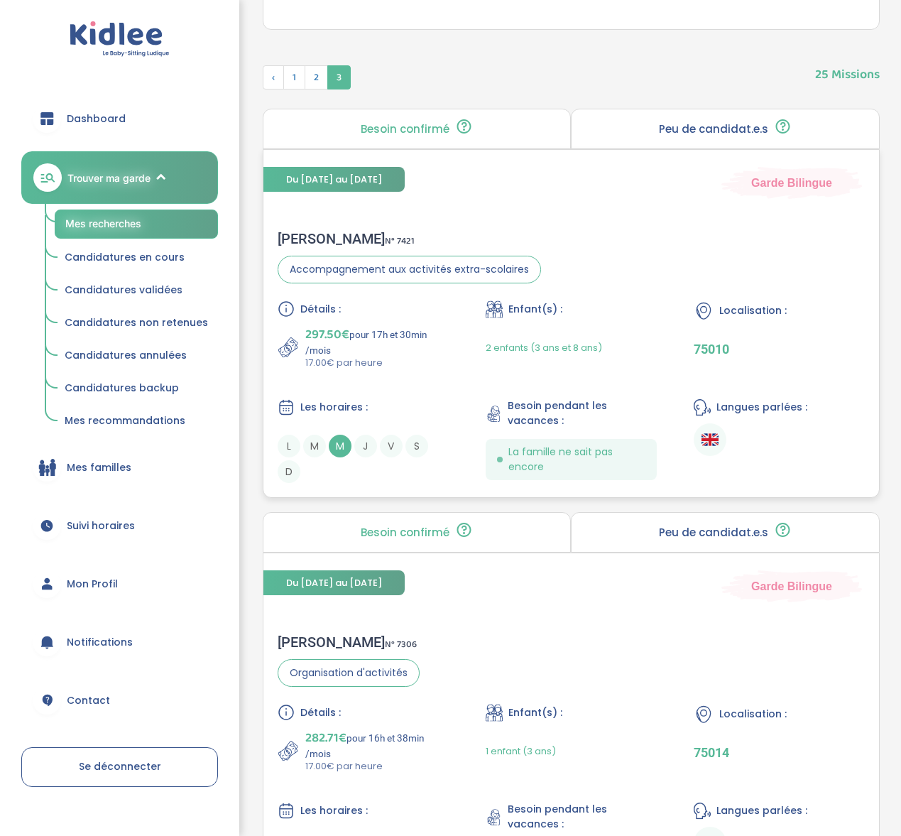
scroll to position [623, 0]
click at [304, 232] on div "AMAL C . N° 7421" at bounding box center [410, 238] width 264 height 17
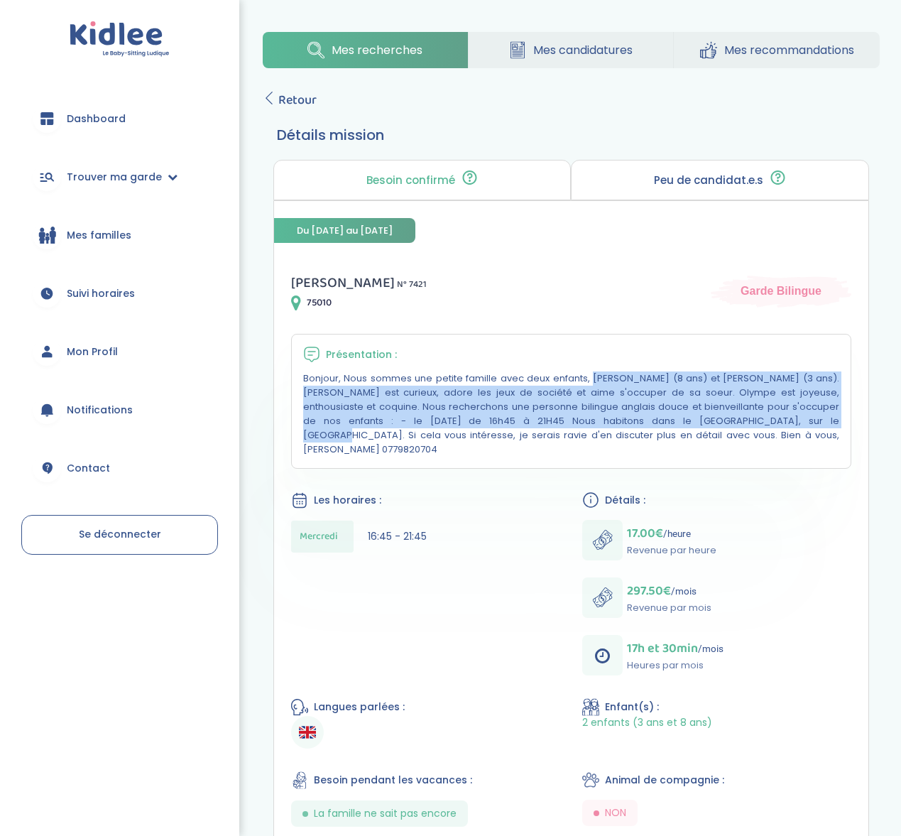
drag, startPoint x: 454, startPoint y: 383, endPoint x: 597, endPoint y: 419, distance: 148.0
click at [597, 419] on p "Bonjour, Nous sommes une petite famille avec deux enfants, Antonin (8 ans) et O…" at bounding box center [571, 413] width 536 height 85
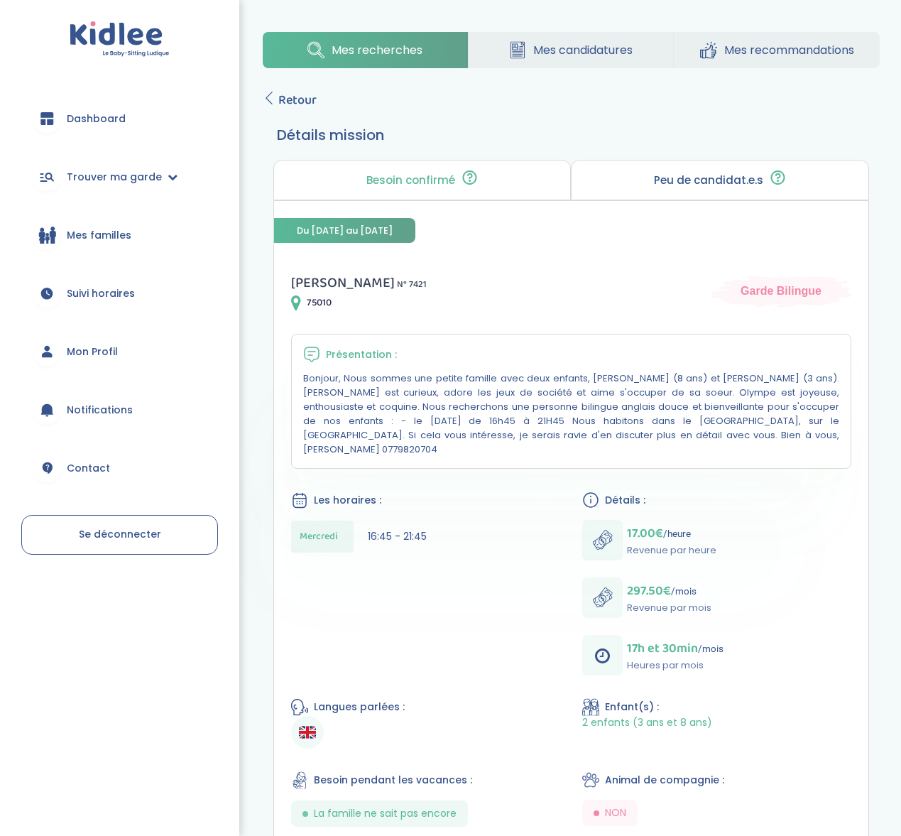
drag, startPoint x: 531, startPoint y: 395, endPoint x: 753, endPoint y: 434, distance: 225.7
click at [753, 434] on p "Bonjour, Nous sommes une petite famille avec deux enfants, Antonin (8 ans) et O…" at bounding box center [571, 413] width 536 height 85
drag, startPoint x: 727, startPoint y: 428, endPoint x: 595, endPoint y: 390, distance: 136.7
click at [595, 390] on p "Bonjour, Nous sommes une petite famille avec deux enfants, Antonin (8 ans) et O…" at bounding box center [571, 413] width 536 height 85
click at [595, 391] on p "Bonjour, Nous sommes une petite famille avec deux enfants, Antonin (8 ans) et O…" at bounding box center [571, 413] width 536 height 85
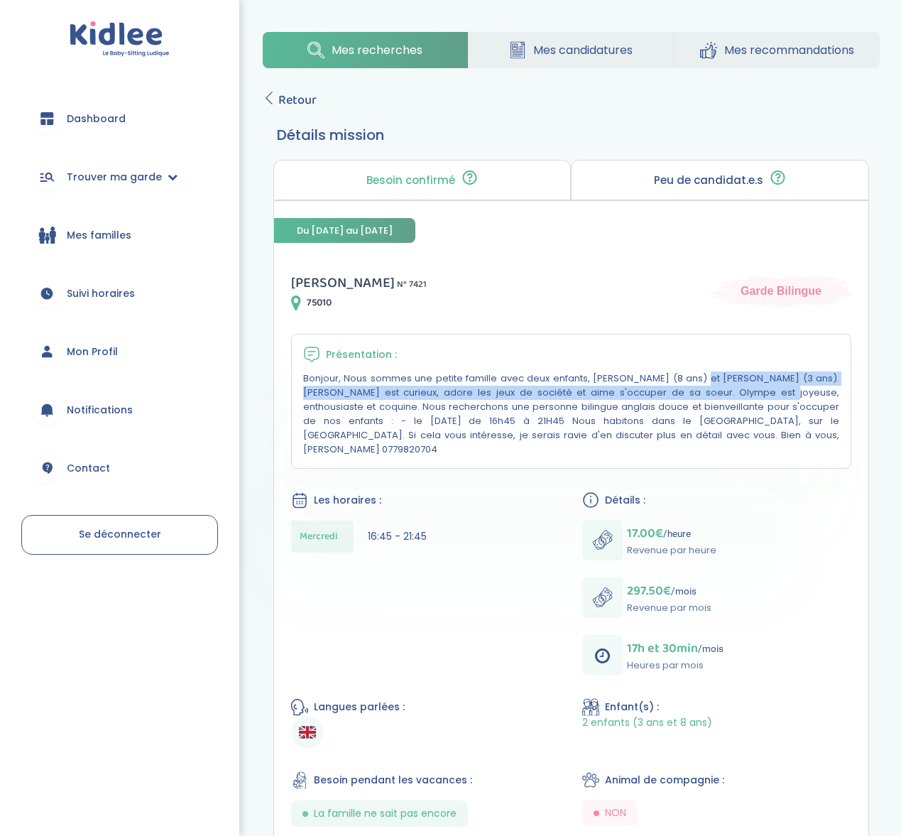
drag, startPoint x: 595, startPoint y: 391, endPoint x: 555, endPoint y: 381, distance: 40.8
click at [555, 381] on p "Bonjour, Nous sommes une petite famille avec deux enfants, Antonin (8 ans) et O…" at bounding box center [571, 413] width 536 height 85
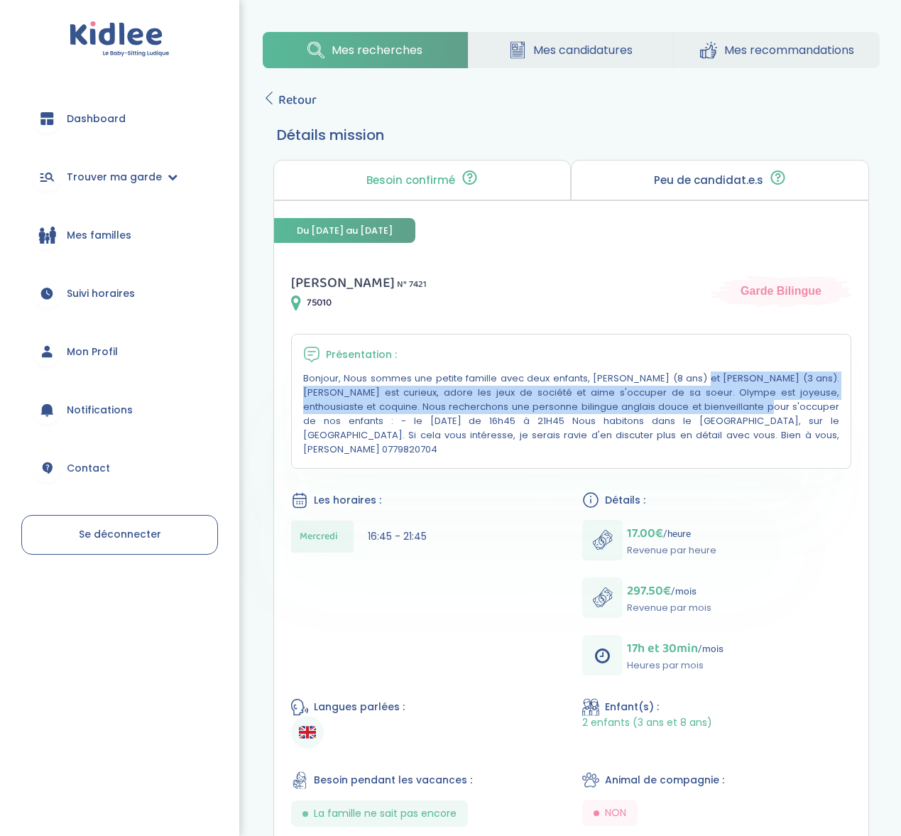
drag, startPoint x: 555, startPoint y: 381, endPoint x: 579, endPoint y: 400, distance: 29.8
click at [579, 400] on p "Bonjour, Nous sommes une petite famille avec deux enfants, Antonin (8 ans) et O…" at bounding box center [571, 413] width 536 height 85
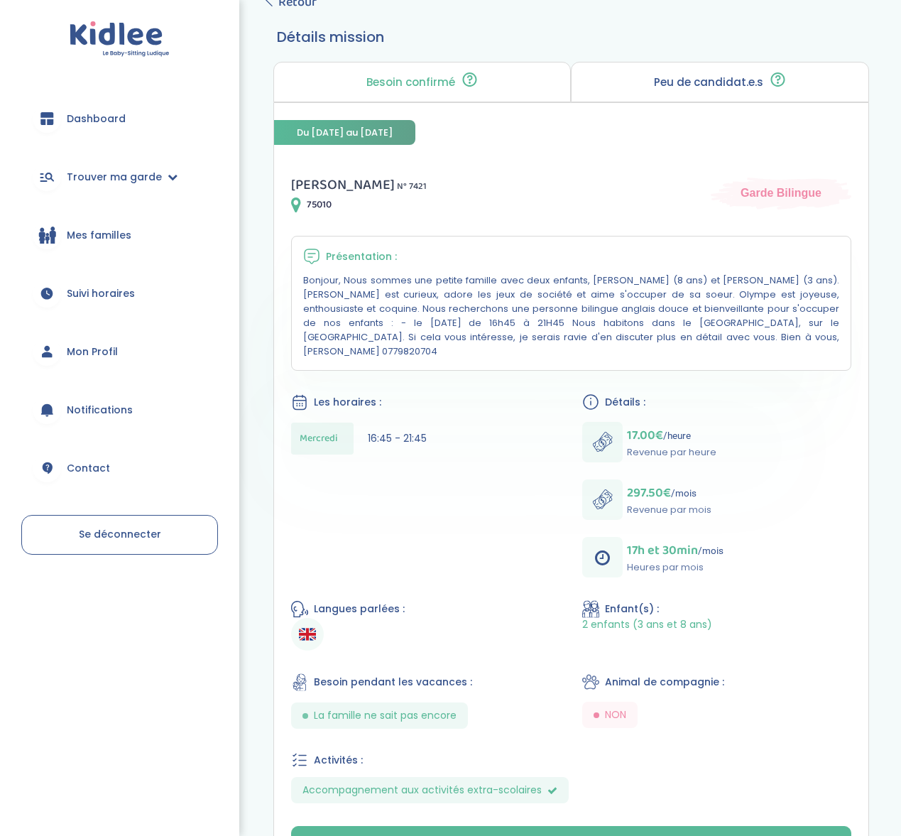
scroll to position [123, 0]
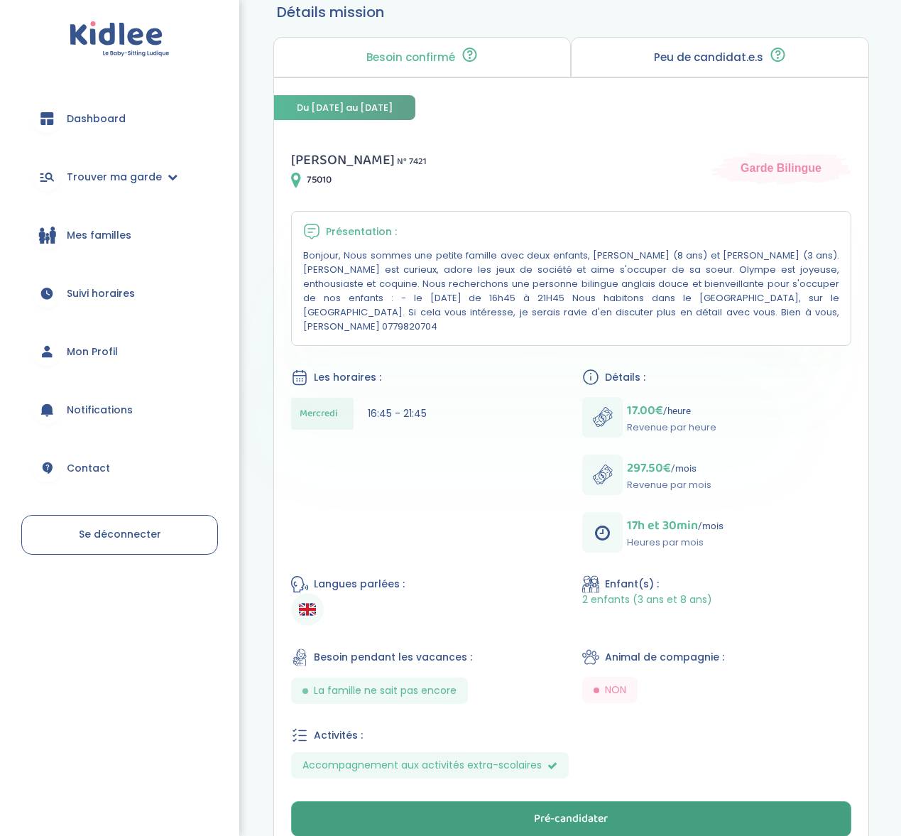
click at [553, 811] on div "Pré-candidater" at bounding box center [571, 819] width 74 height 16
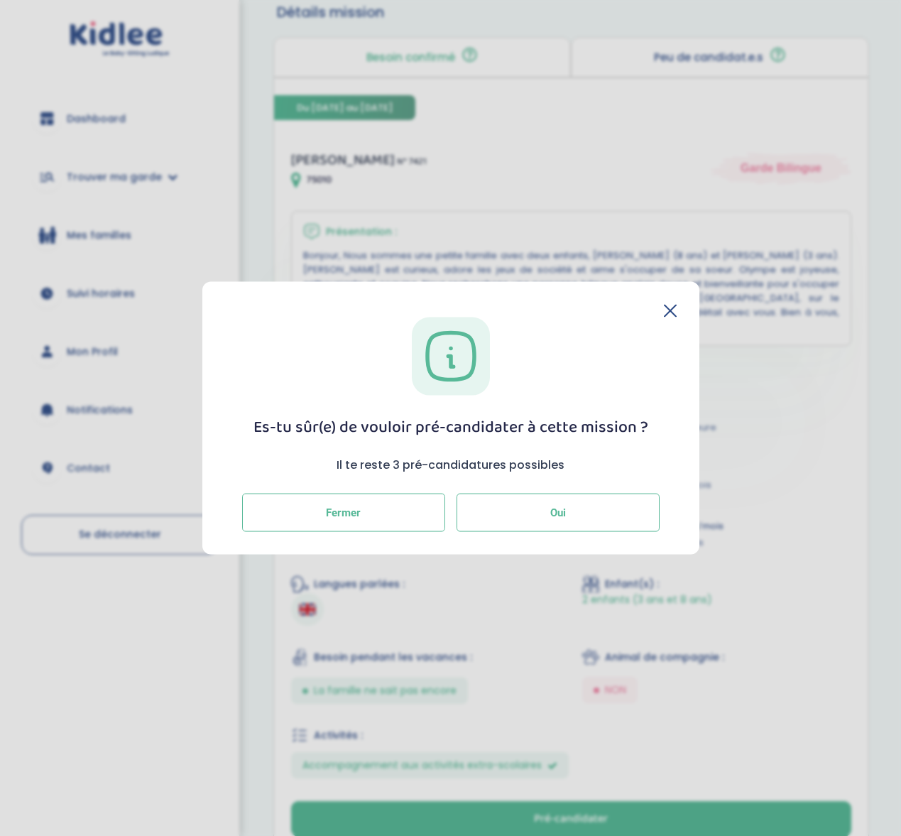
click at [538, 517] on button "Oui" at bounding box center [558, 513] width 203 height 38
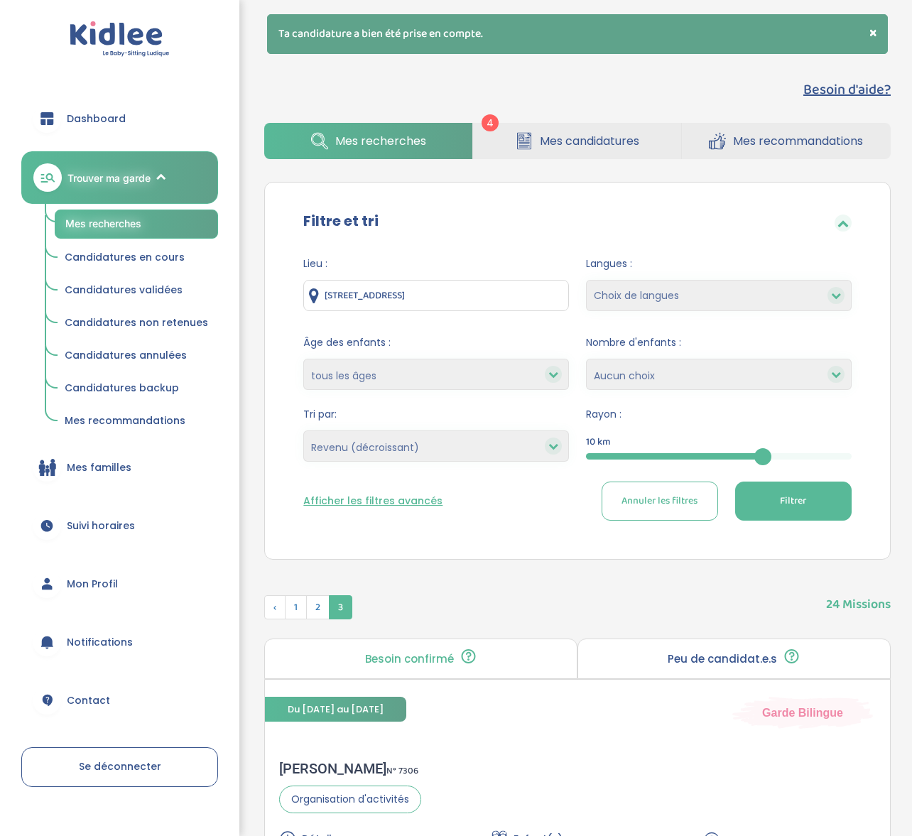
select select "salary_desc"
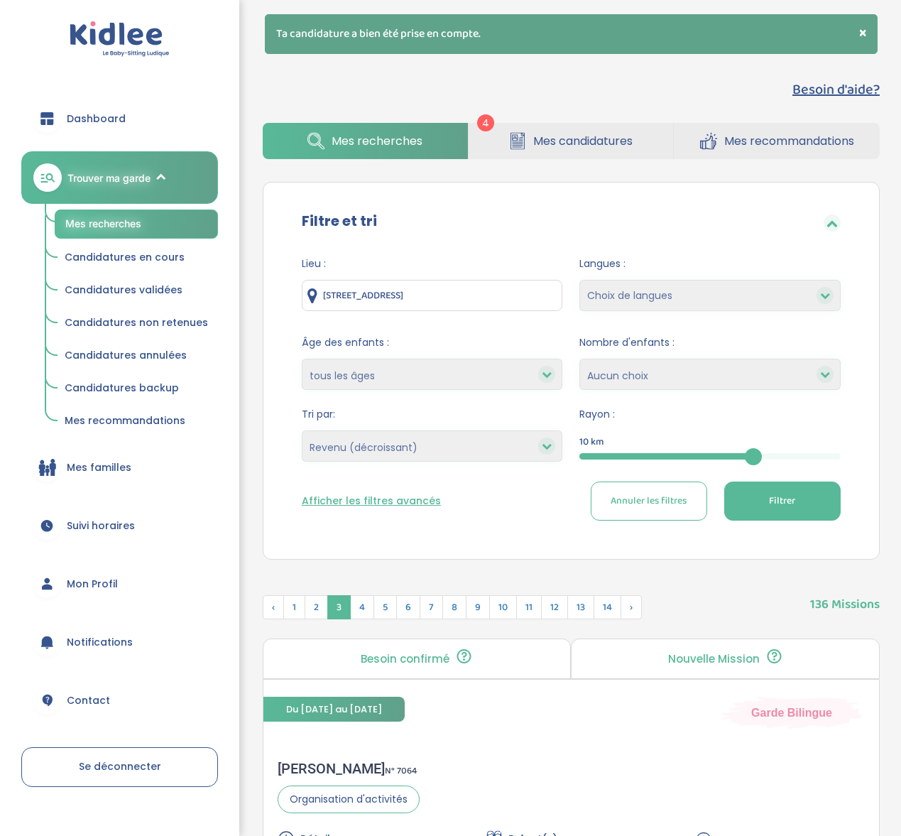
click at [112, 250] on span "Candidatures en cours" at bounding box center [125, 257] width 120 height 14
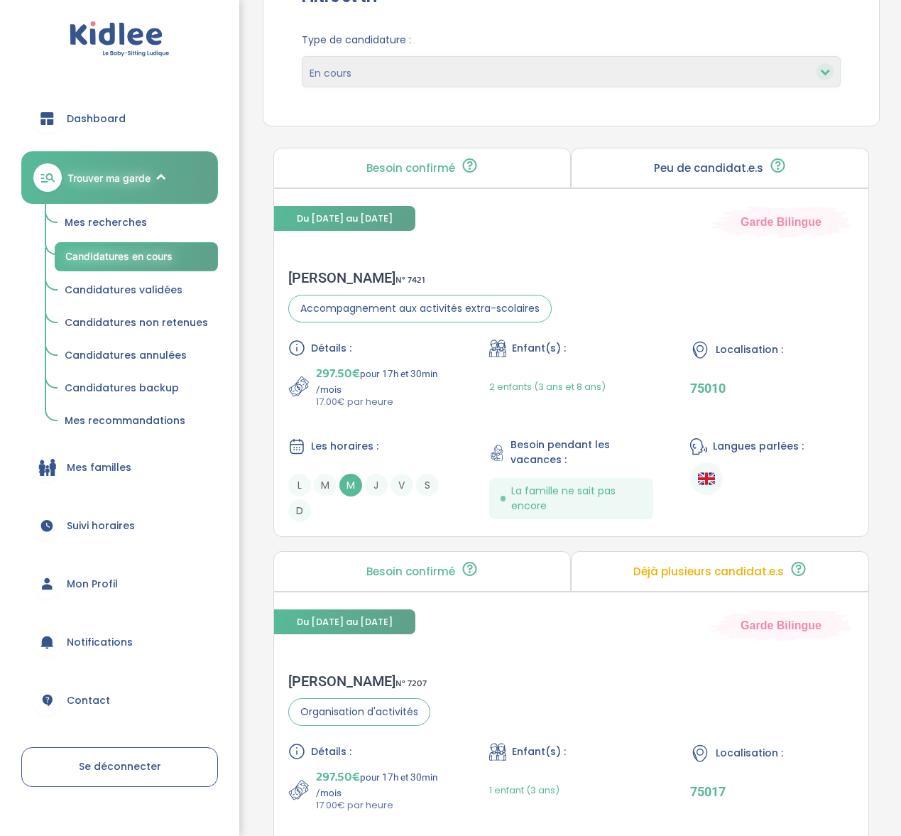
scroll to position [74, 0]
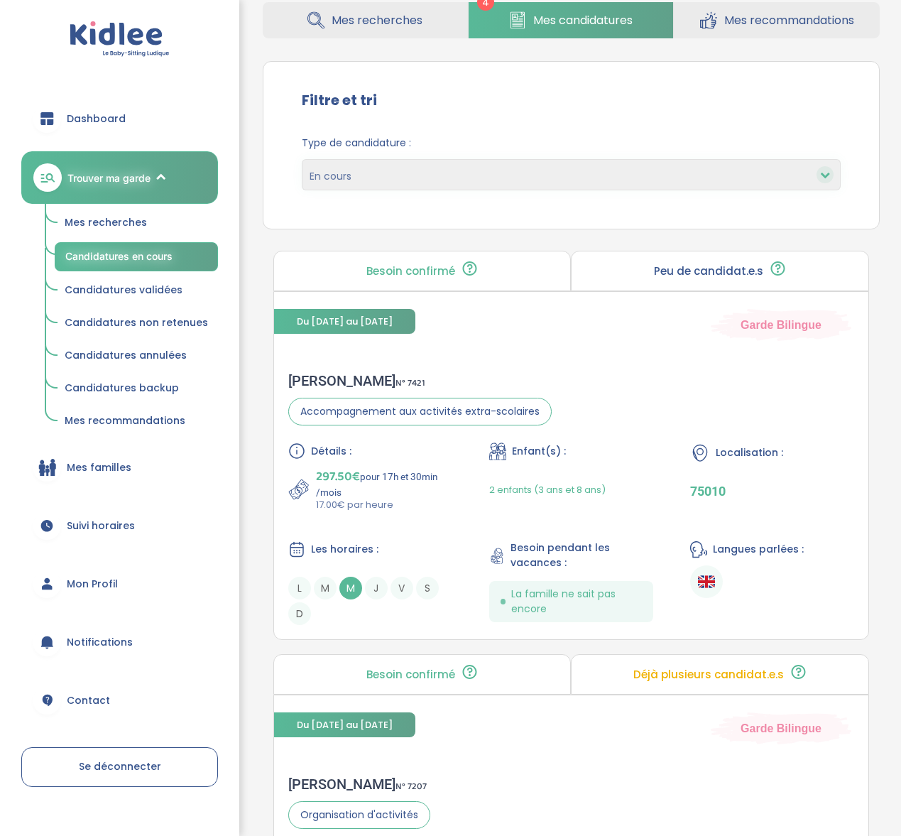
click at [126, 223] on span "Mes recherches" at bounding box center [106, 222] width 82 height 14
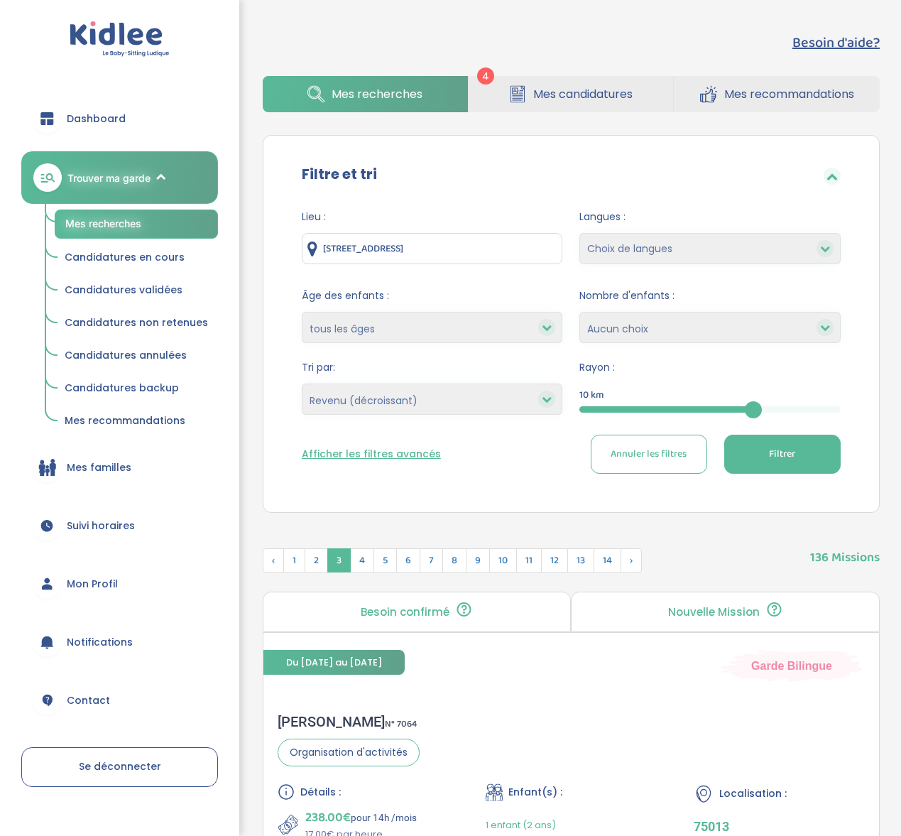
click at [393, 454] on button "Afficher les filtres avancés" at bounding box center [371, 454] width 139 height 15
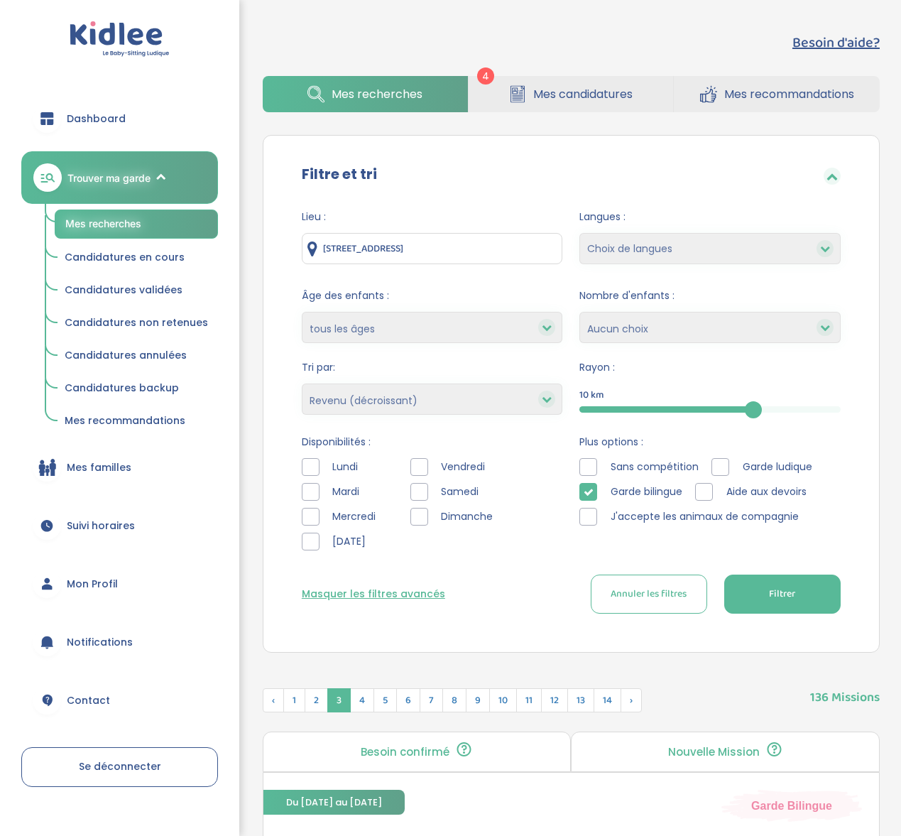
click at [764, 580] on button "Filtrer" at bounding box center [783, 594] width 116 height 39
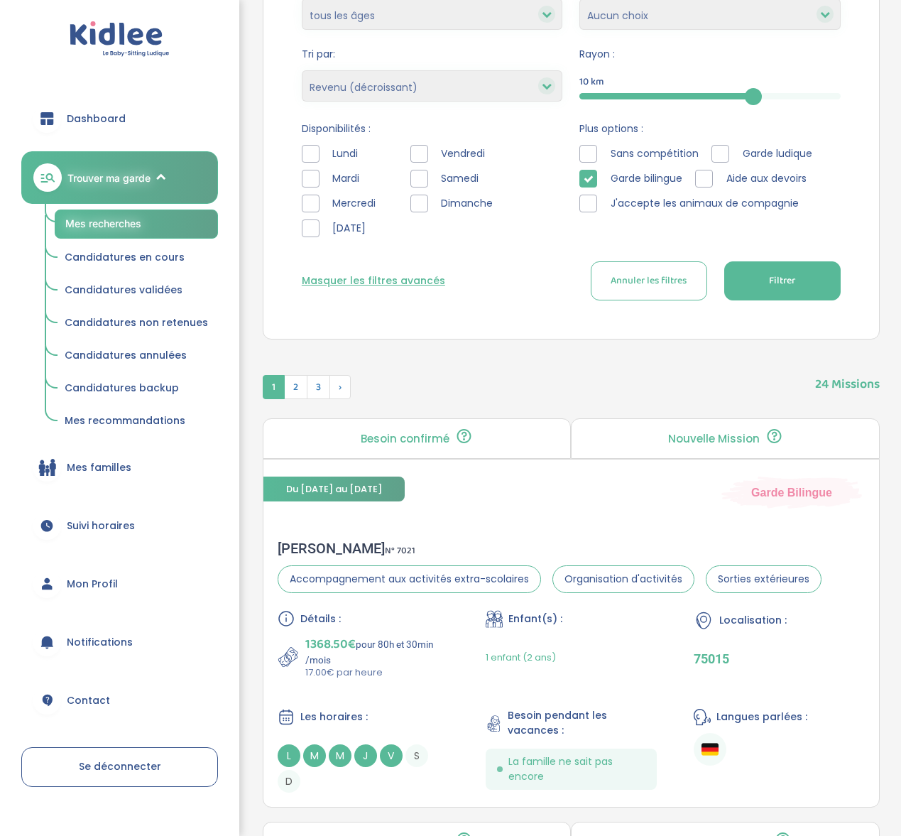
scroll to position [313, 0]
click at [321, 389] on span "3" at bounding box center [318, 387] width 23 height 24
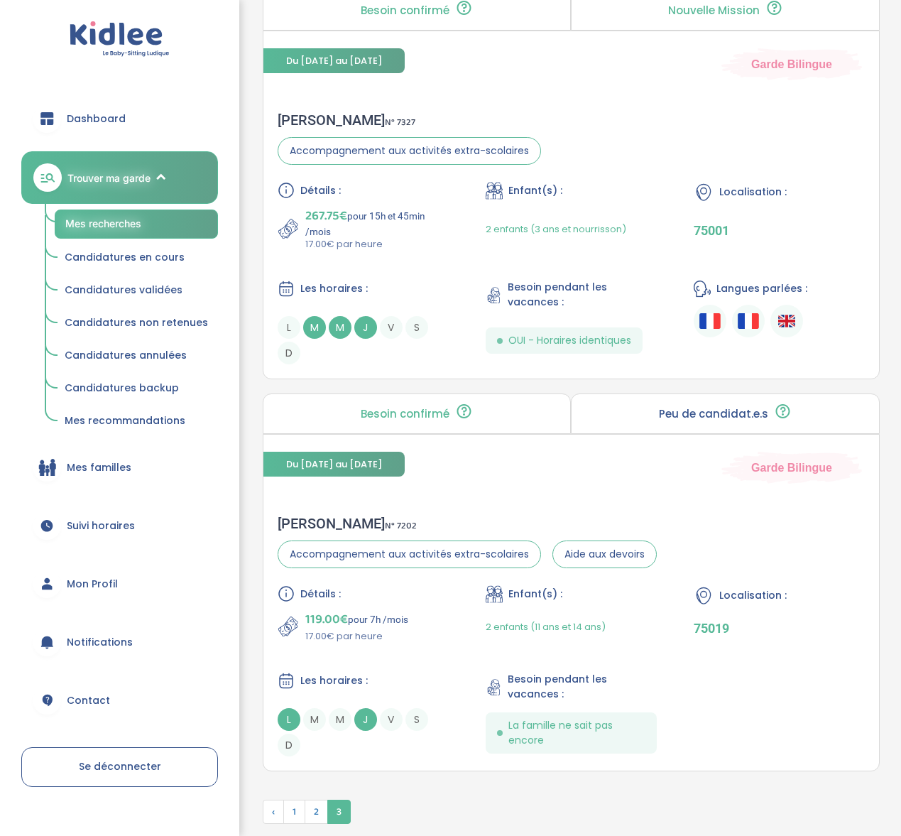
scroll to position [1648, 0]
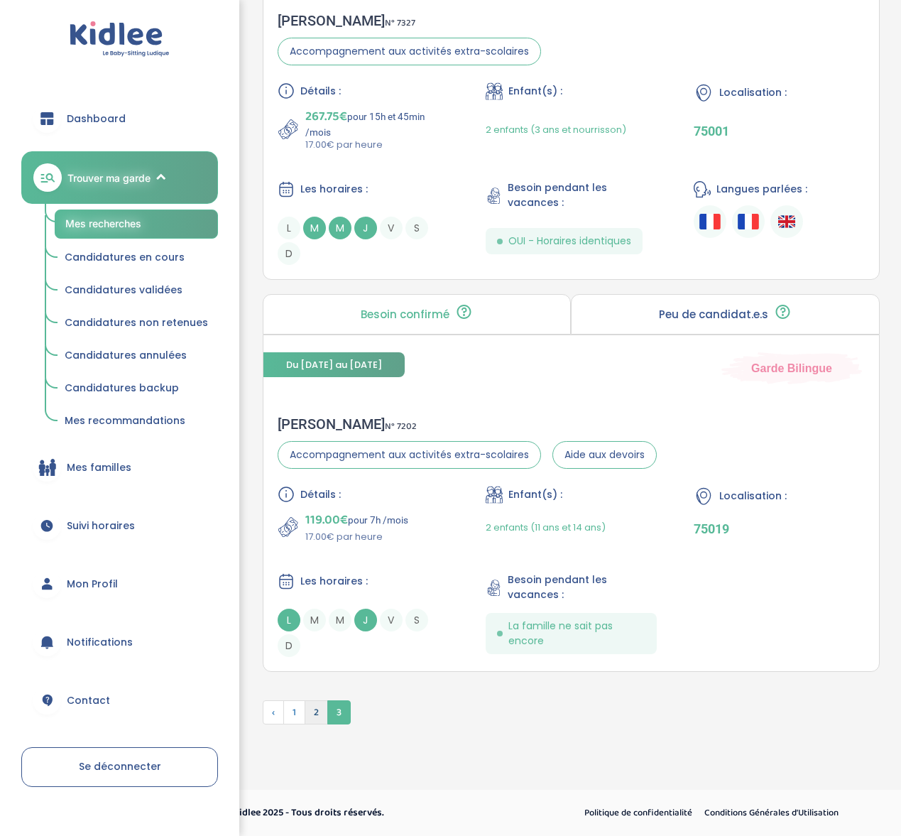
click at [318, 711] on span "2" at bounding box center [316, 712] width 23 height 24
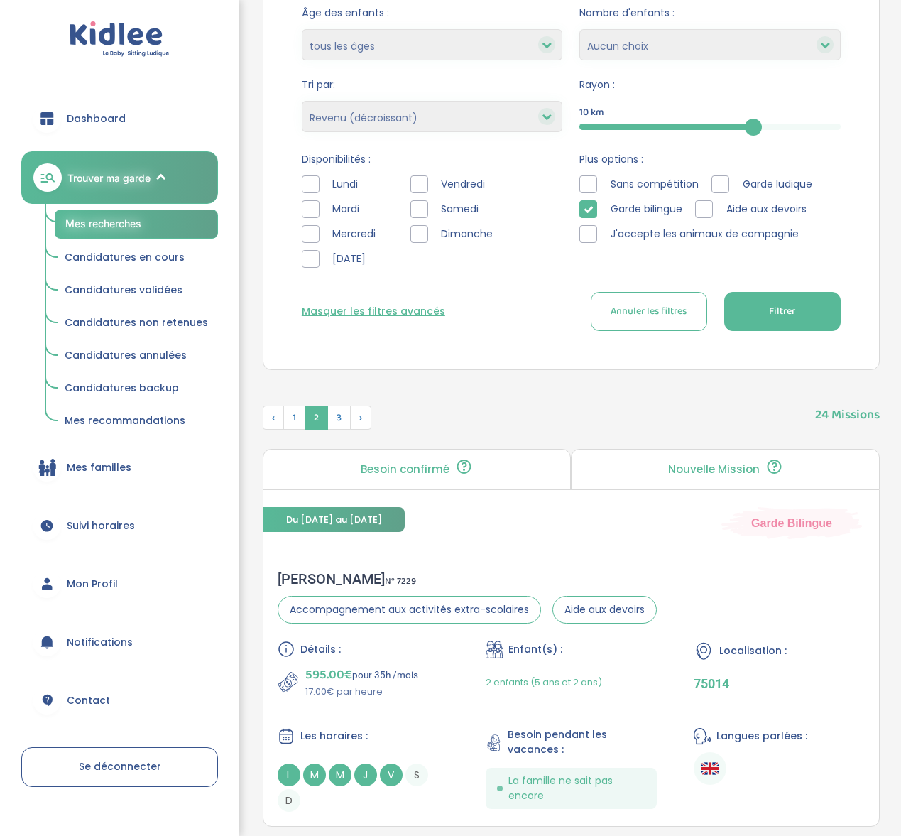
scroll to position [281, 0]
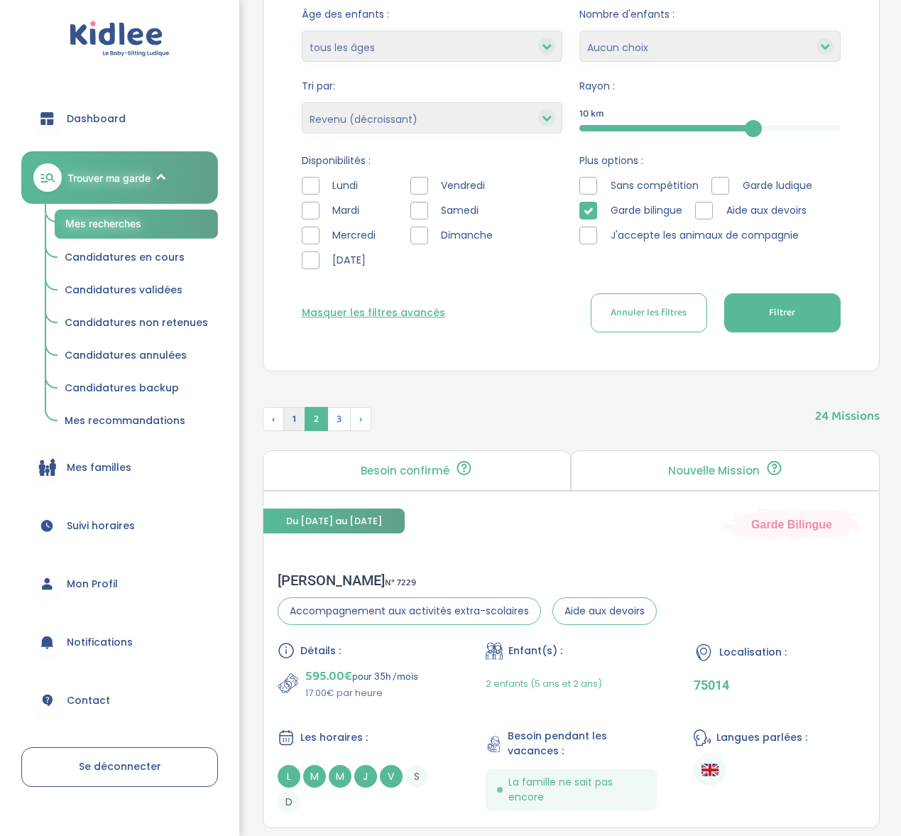
click at [298, 411] on span "1" at bounding box center [294, 419] width 22 height 24
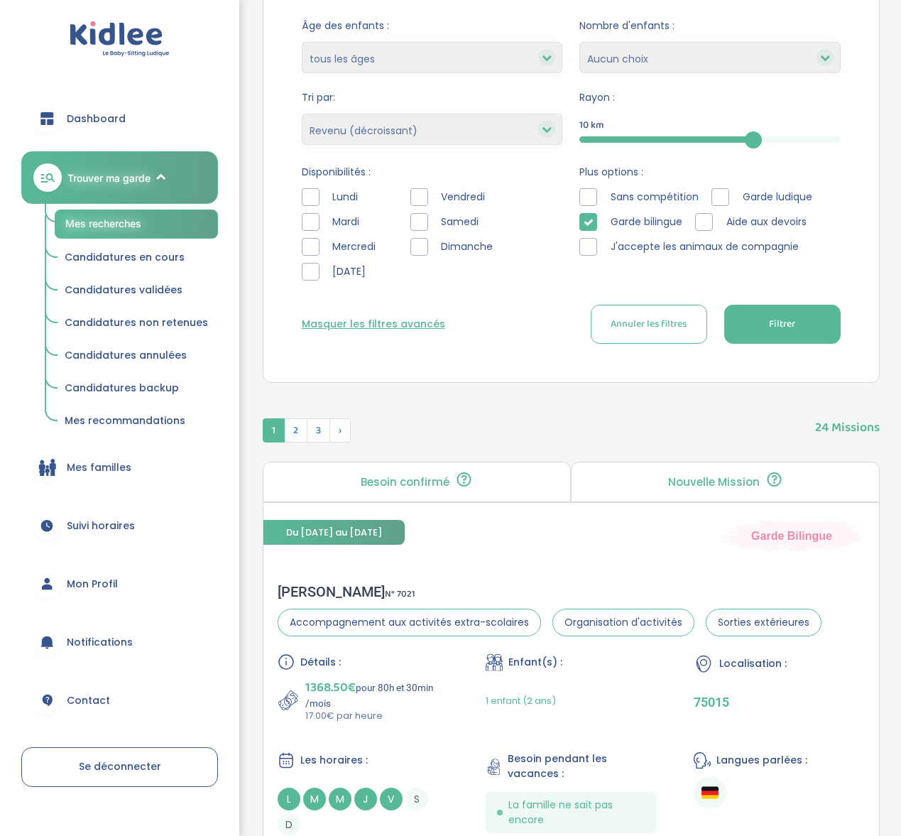
scroll to position [0, 0]
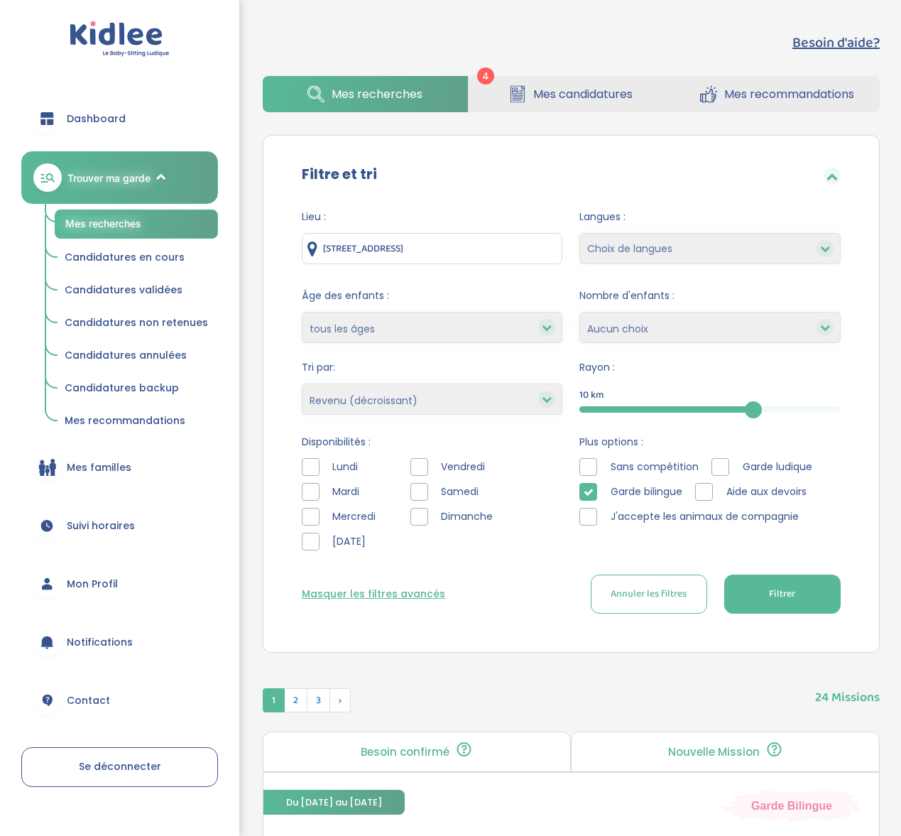
click at [388, 401] on select "Heures par semaine (croissant) Heures par semaine (décroissant) Date de démarra…" at bounding box center [432, 399] width 261 height 31
click at [302, 384] on select "Heures par semaine (croissant) Heures par semaine (décroissant) Date de démarra…" at bounding box center [432, 399] width 261 height 31
click at [809, 587] on button "Filtrer" at bounding box center [783, 594] width 116 height 39
drag, startPoint x: 754, startPoint y: 414, endPoint x: 850, endPoint y: 398, distance: 97.3
click at [850, 398] on div "Lieu : 28 Rue du Chalet, Asnières-sur-Seine, France Langues : Choix de langues …" at bounding box center [572, 417] width 582 height 436
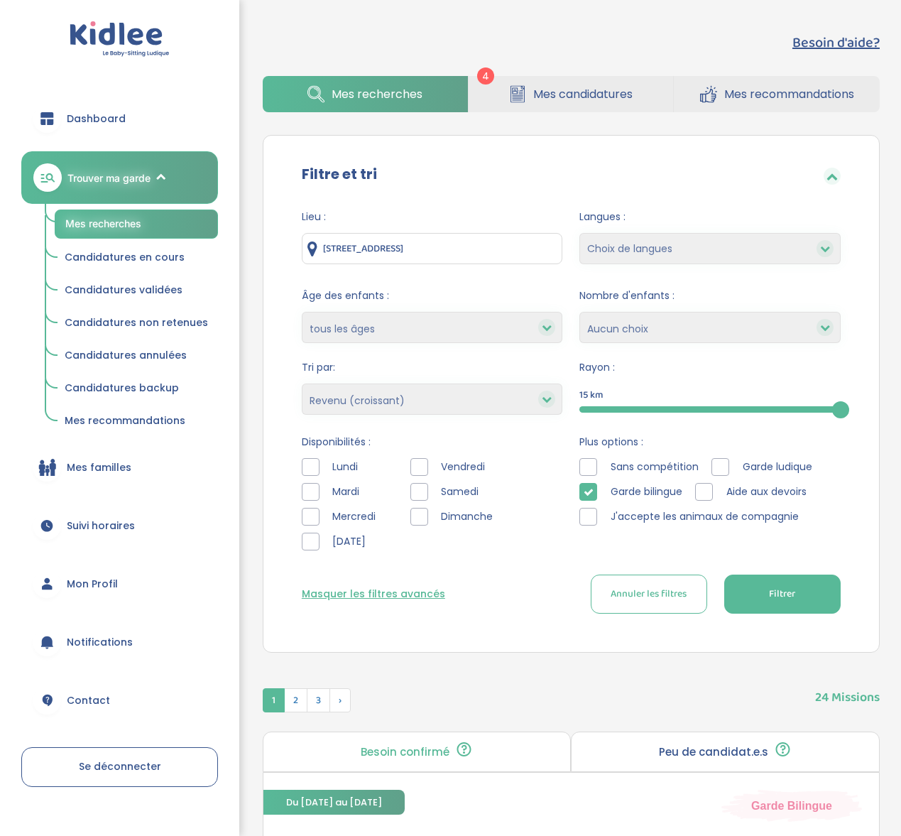
click at [515, 402] on select "Heures par semaine (croissant) Heures par semaine (décroissant) Date de démarra…" at bounding box center [432, 399] width 261 height 31
select select "salary_desc"
click at [302, 384] on select "Heures par semaine (croissant) Heures par semaine (décroissant) Date de démarra…" at bounding box center [432, 399] width 261 height 31
click at [755, 589] on button "Filtrer" at bounding box center [783, 594] width 116 height 39
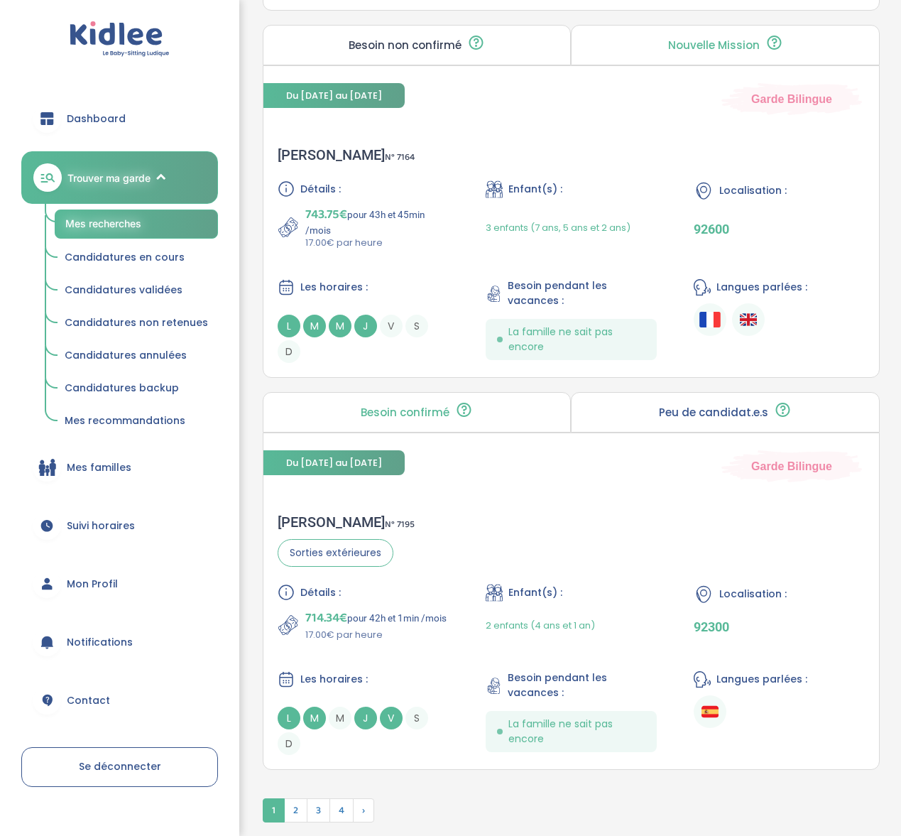
scroll to position [4035, 0]
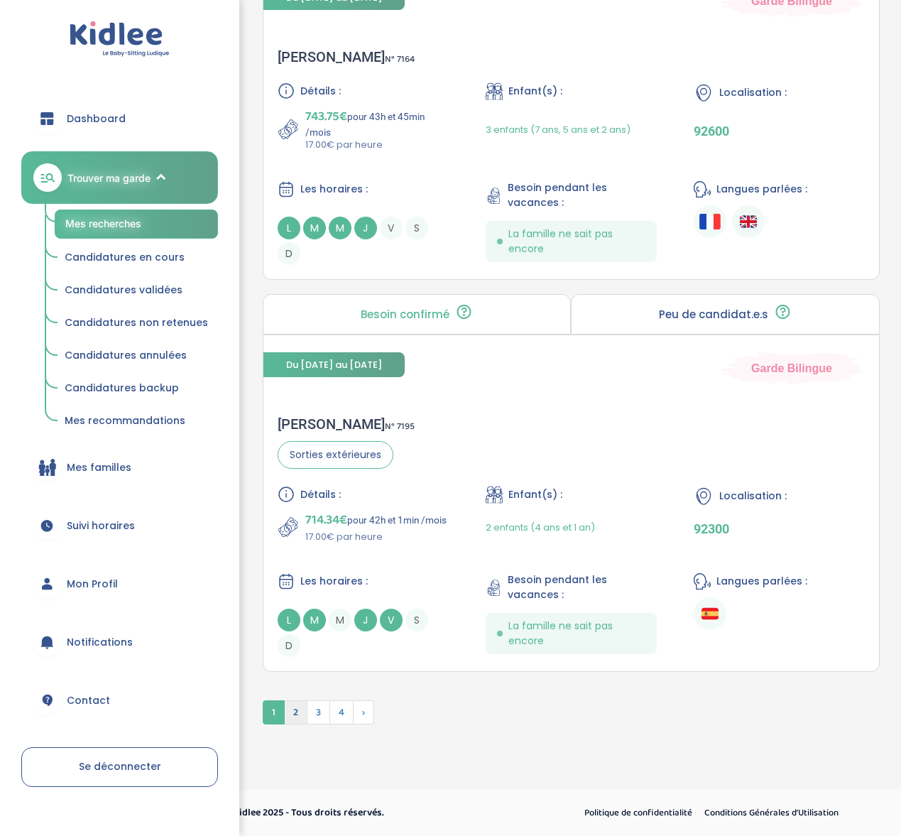
click at [298, 717] on span "2" at bounding box center [295, 712] width 23 height 24
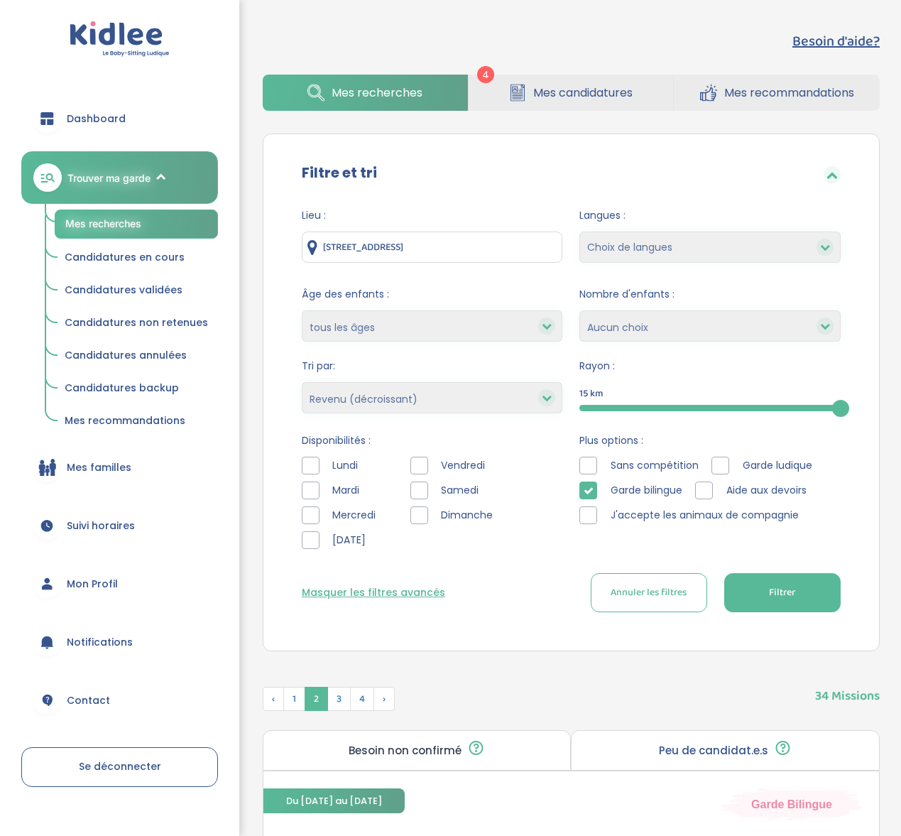
scroll to position [0, 0]
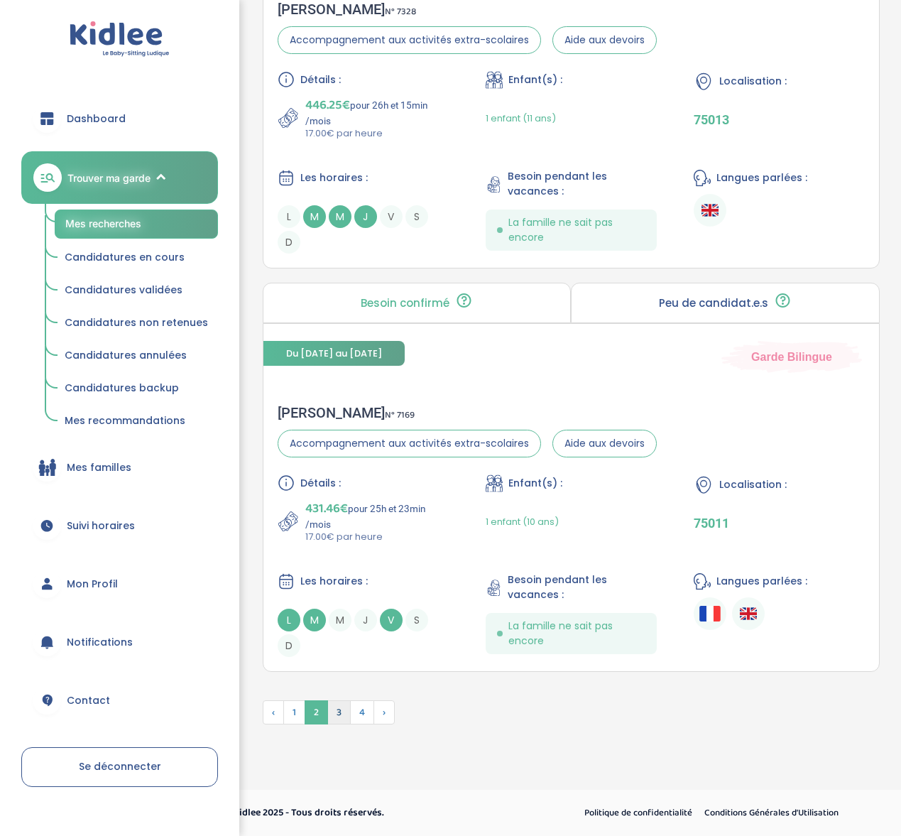
click at [332, 715] on span "3" at bounding box center [338, 712] width 23 height 24
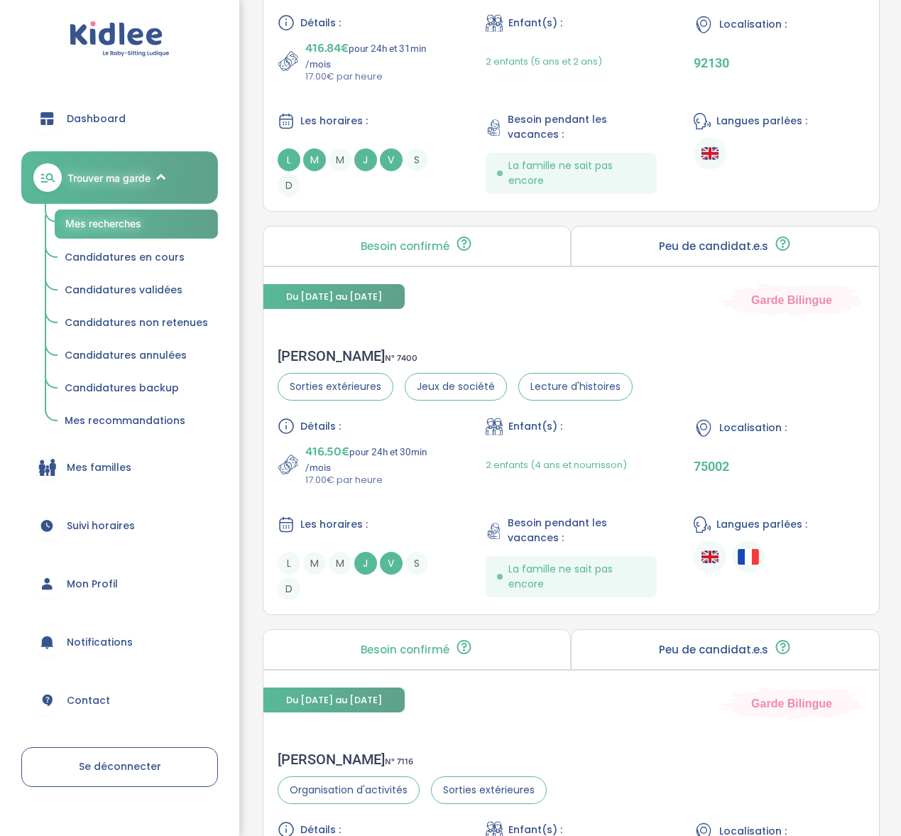
scroll to position [652, 0]
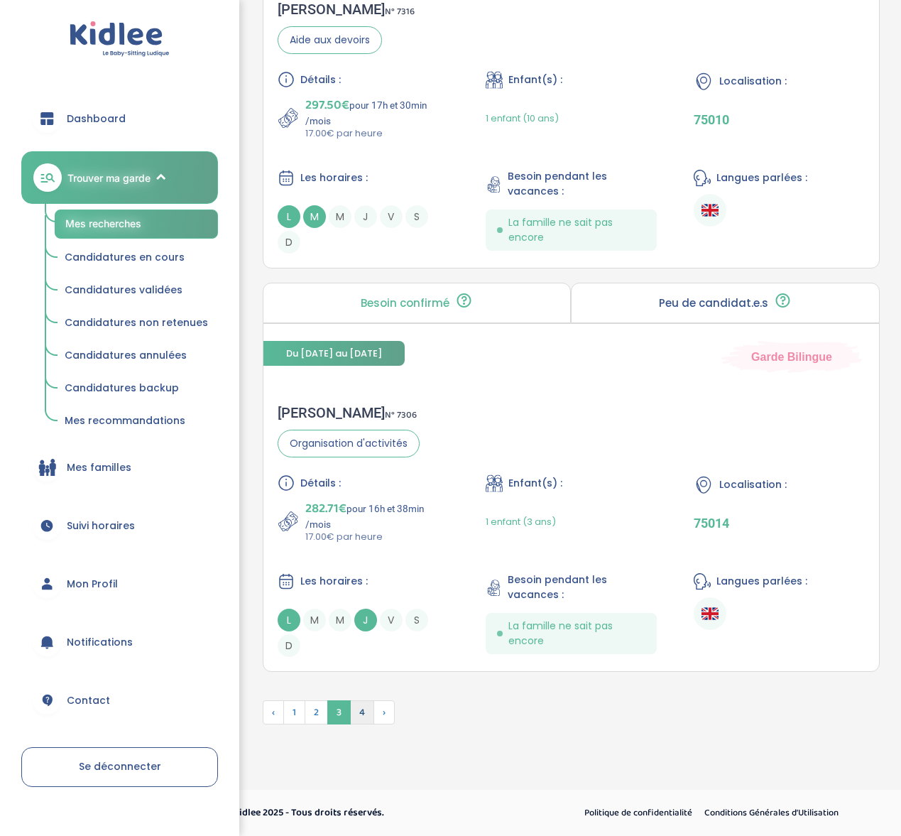
click at [360, 712] on span "4" at bounding box center [362, 712] width 24 height 24
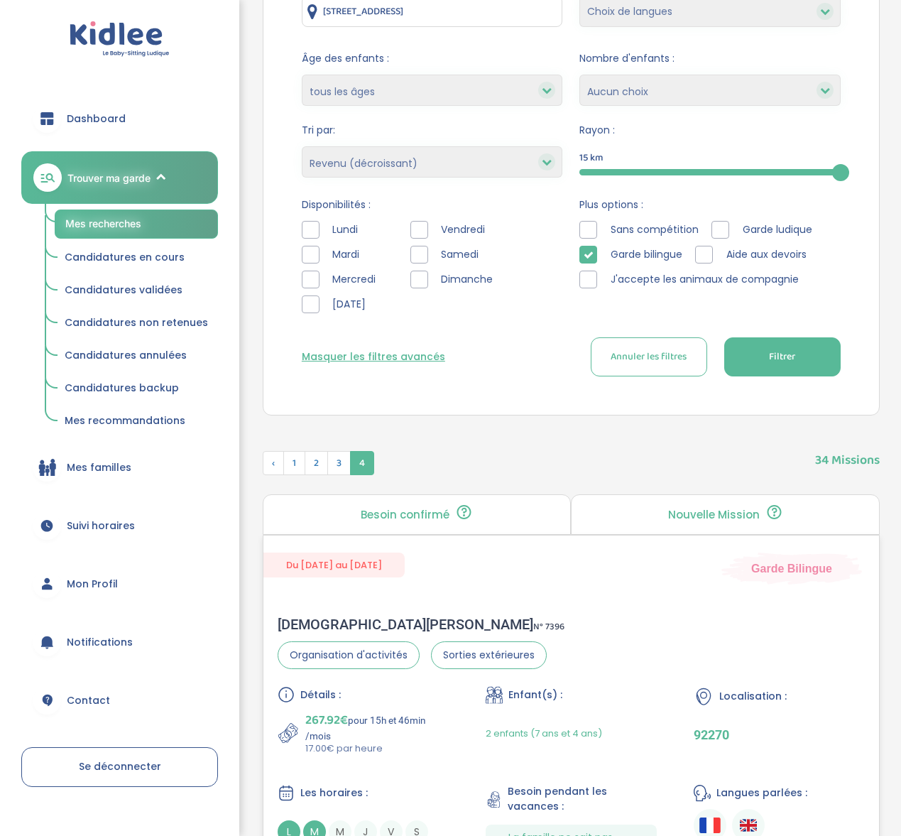
scroll to position [0, 0]
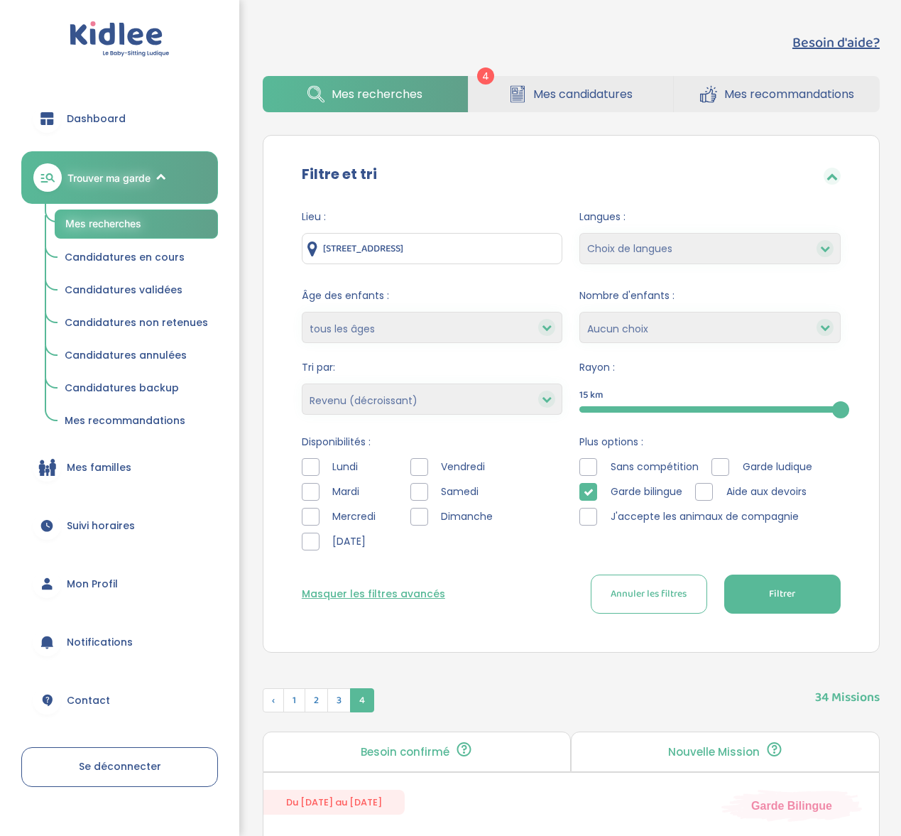
click at [585, 484] on div at bounding box center [589, 492] width 18 height 18
click at [595, 462] on div at bounding box center [589, 467] width 18 height 18
click at [778, 595] on span "Filtrer" at bounding box center [782, 594] width 26 height 15
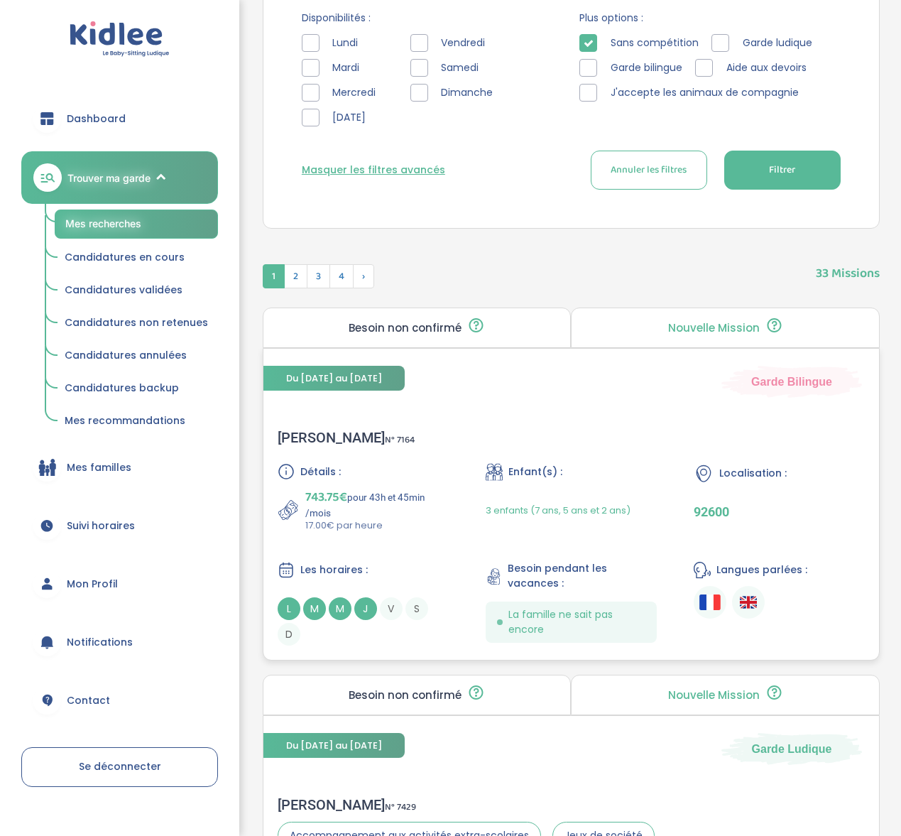
scroll to position [424, 0]
click at [344, 434] on div "Thomas L . N° 7164" at bounding box center [346, 437] width 137 height 17
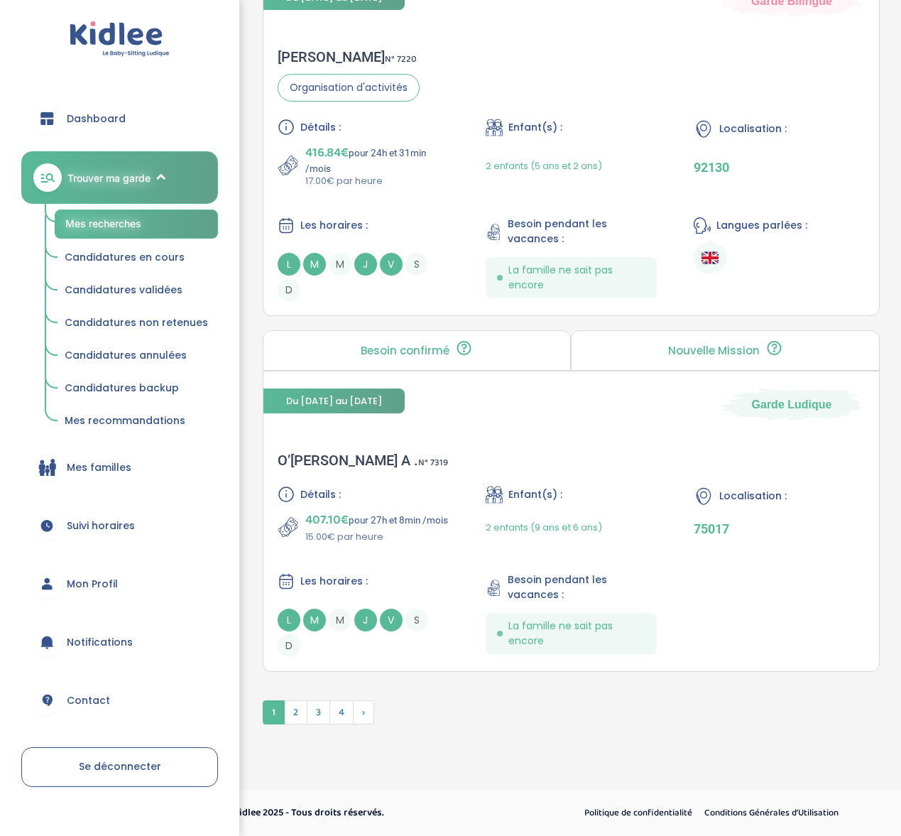
scroll to position [4015, 0]
click at [291, 717] on span "2" at bounding box center [295, 712] width 23 height 24
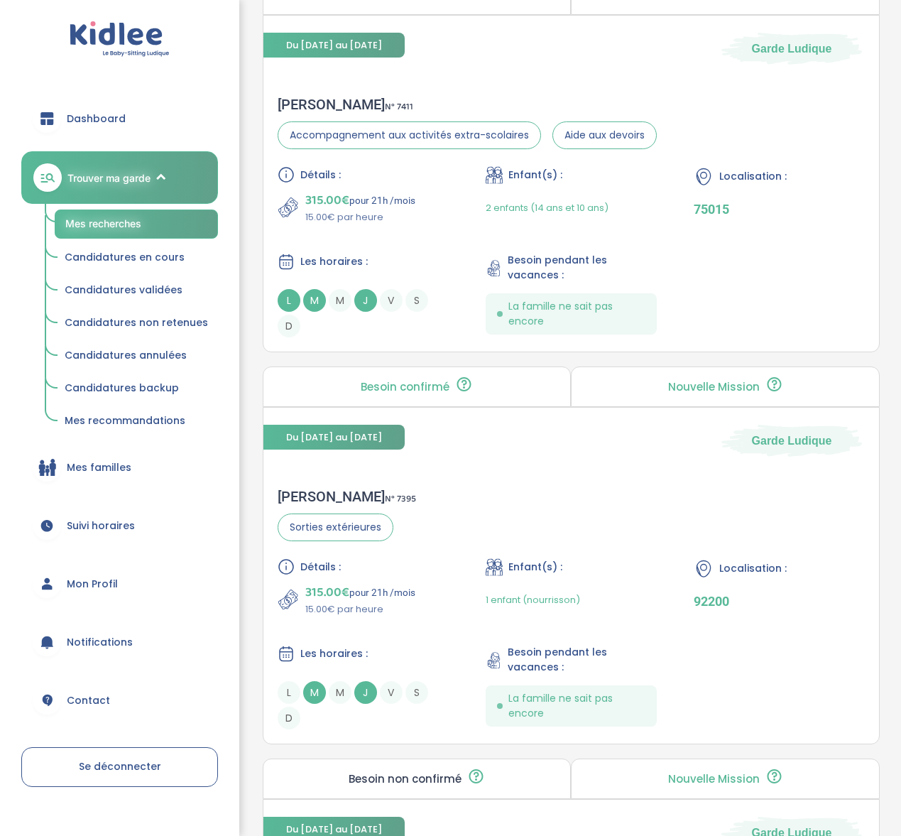
scroll to position [3917, 0]
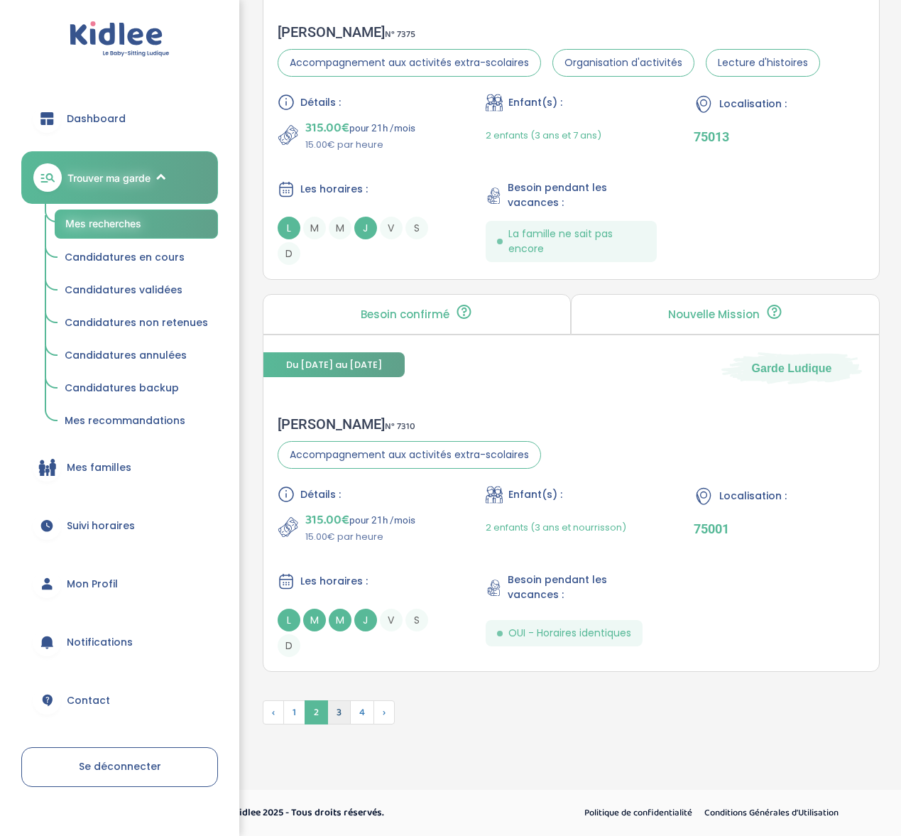
click at [337, 715] on span "3" at bounding box center [338, 712] width 23 height 24
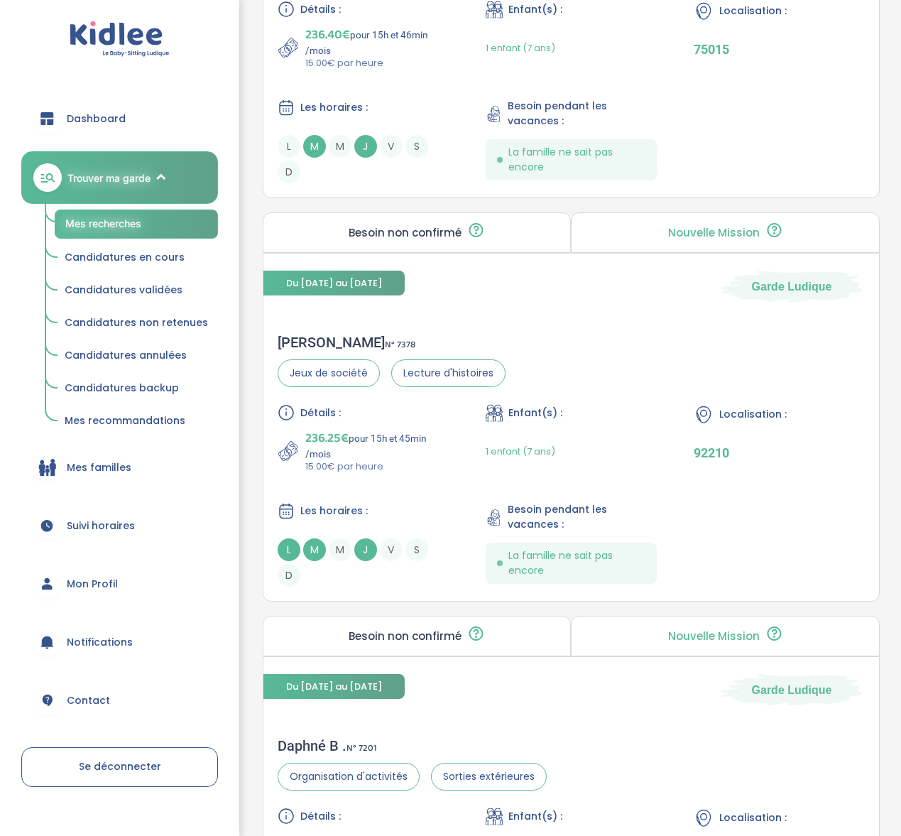
scroll to position [3985, 0]
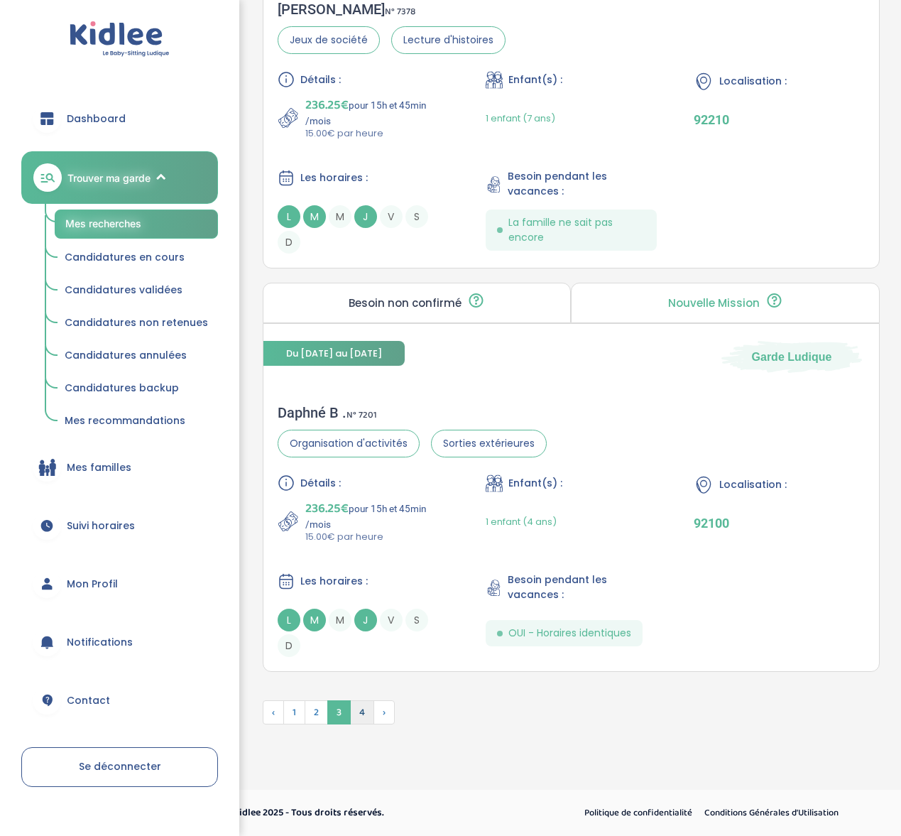
click at [366, 705] on span "4" at bounding box center [362, 712] width 24 height 24
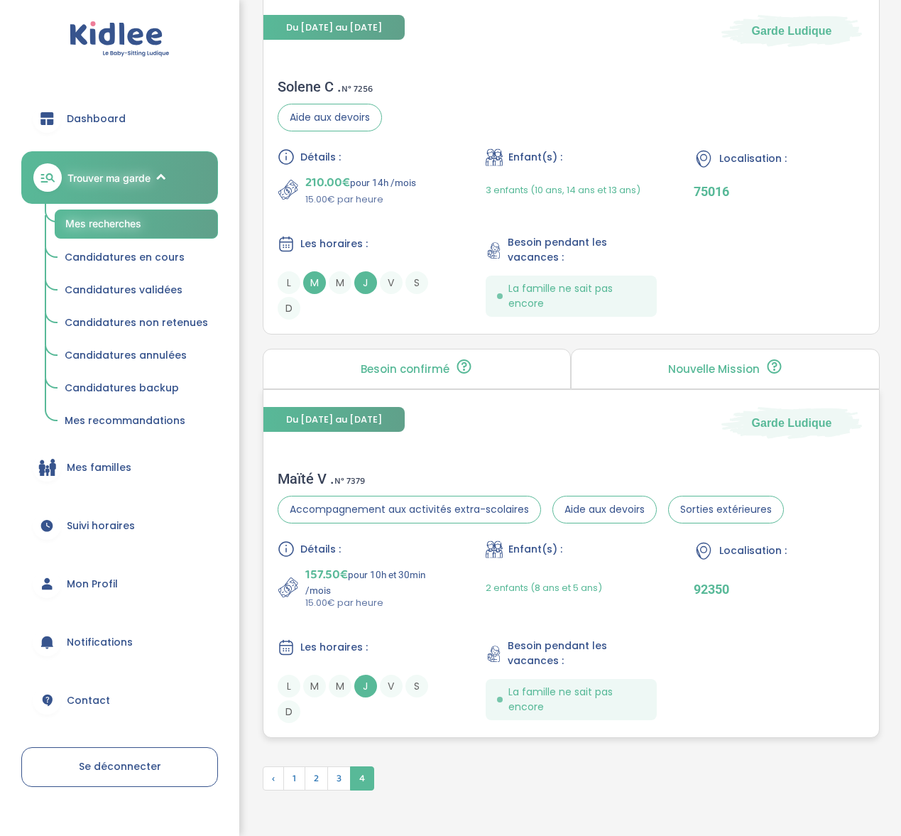
scroll to position [1069, 0]
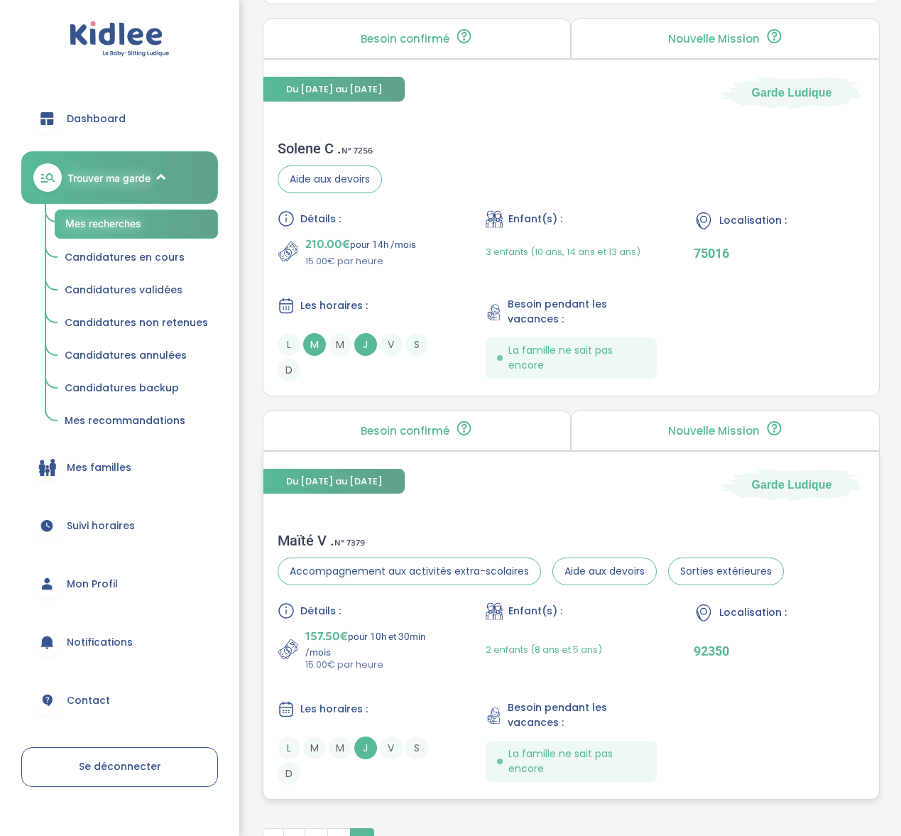
click at [393, 518] on div "Maïté V . N° 7379 Accompagnement aux activités extra-scolaires Aide aux devoirs…" at bounding box center [572, 658] width 616 height 281
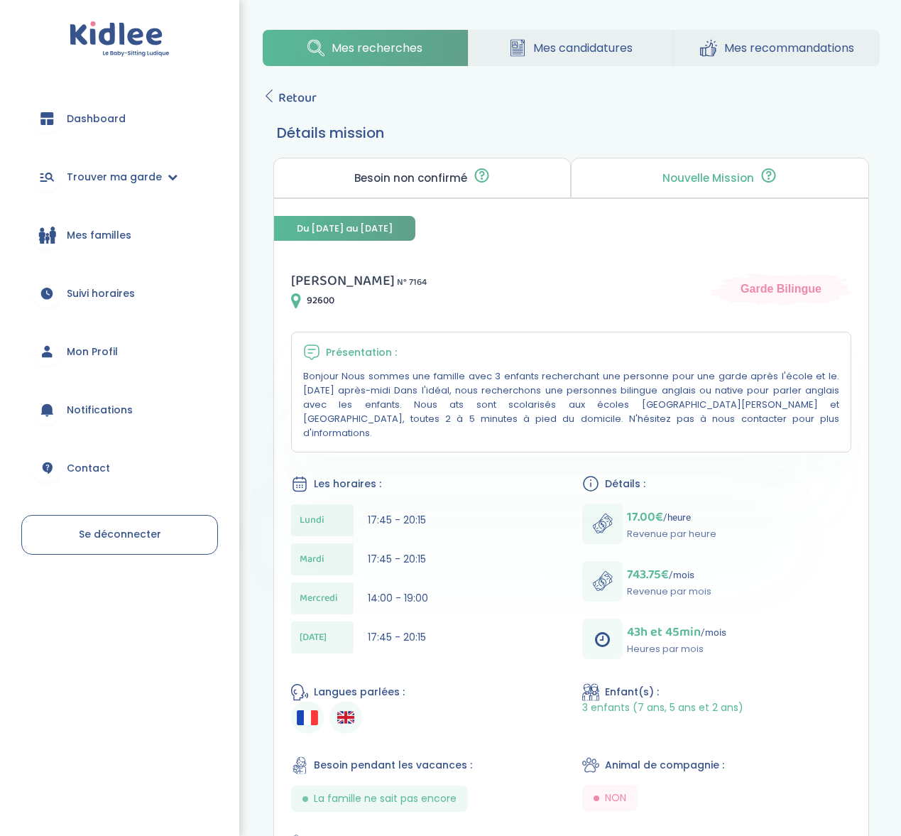
scroll to position [3, 0]
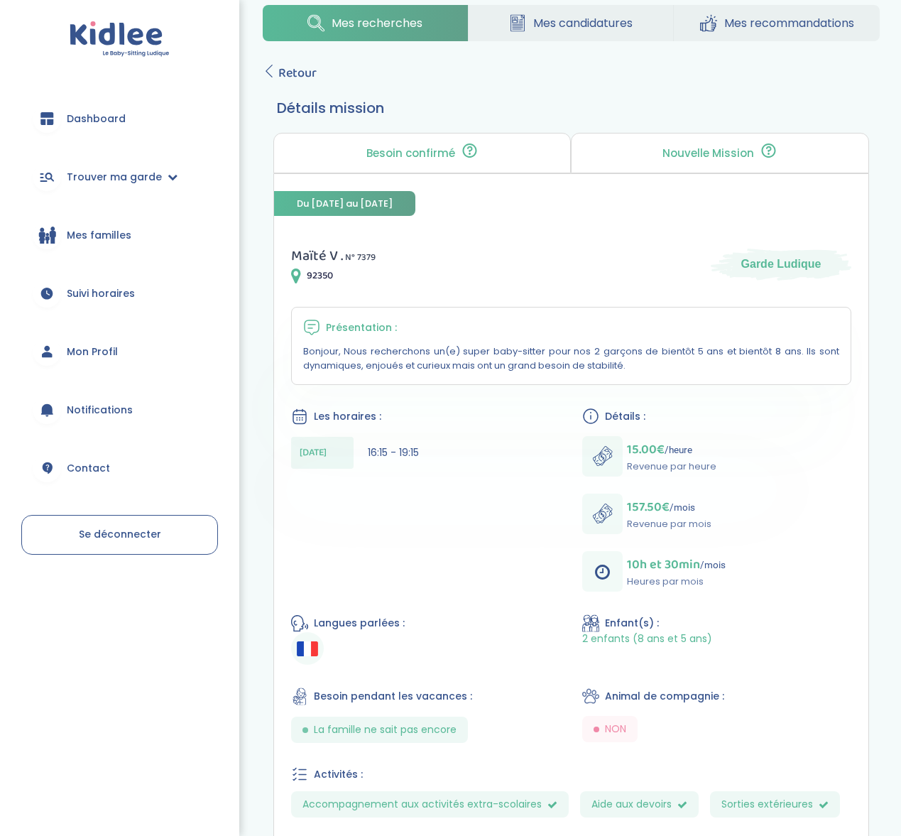
scroll to position [322, 0]
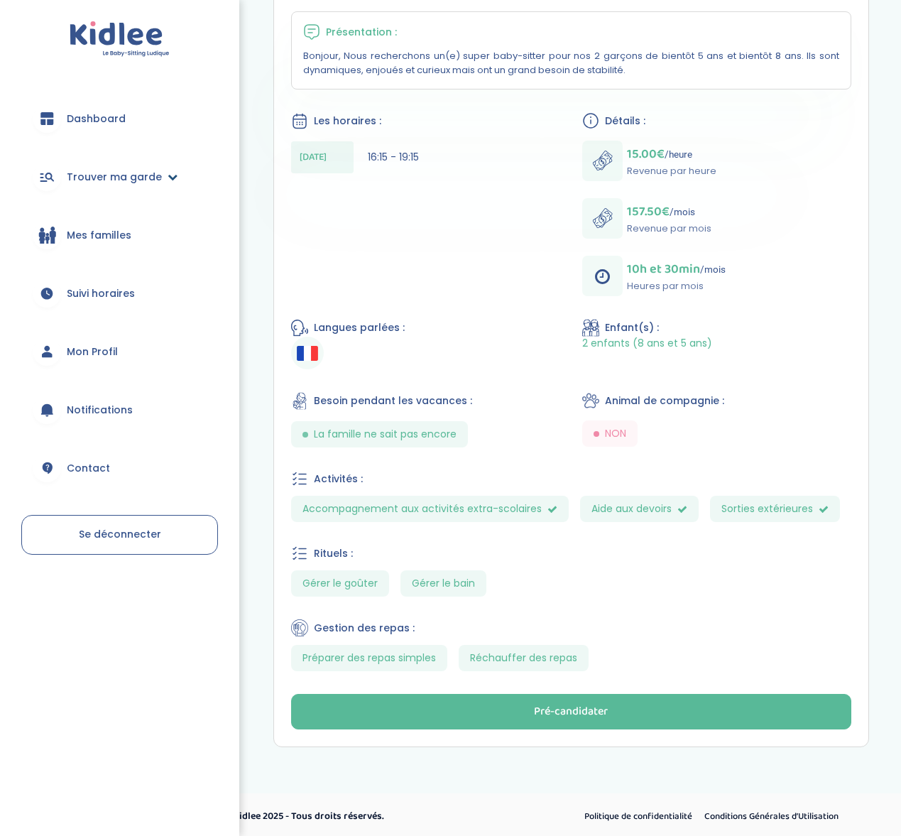
click at [159, 182] on link "Trouver ma garde" at bounding box center [119, 176] width 197 height 51
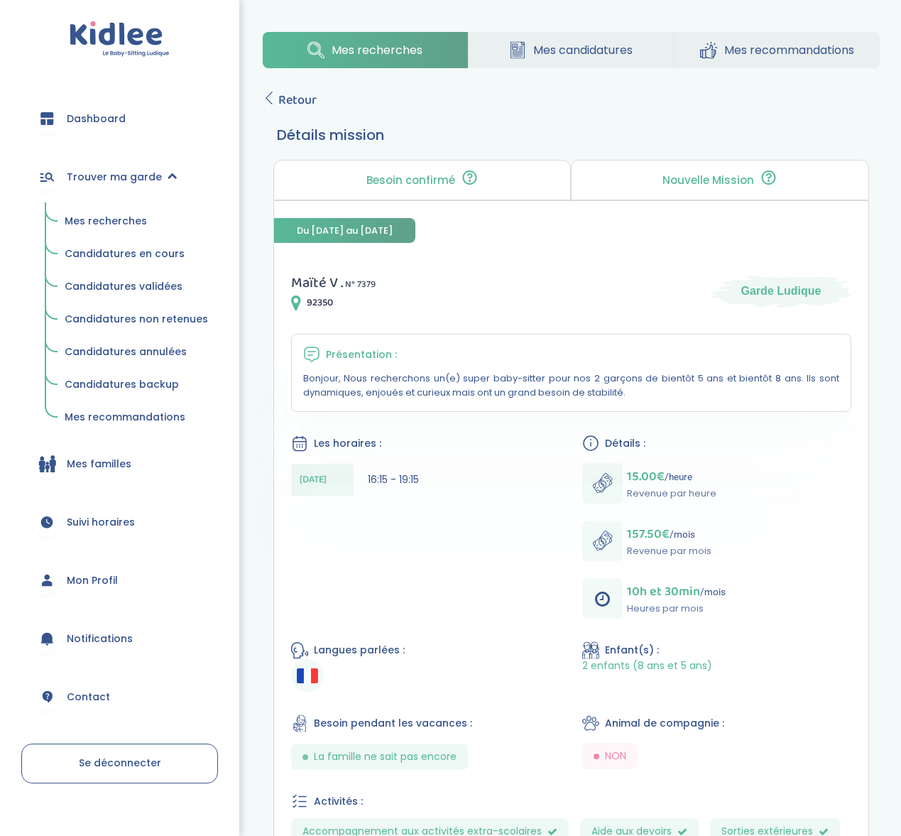
click at [152, 246] on span "Candidatures en cours" at bounding box center [125, 253] width 120 height 14
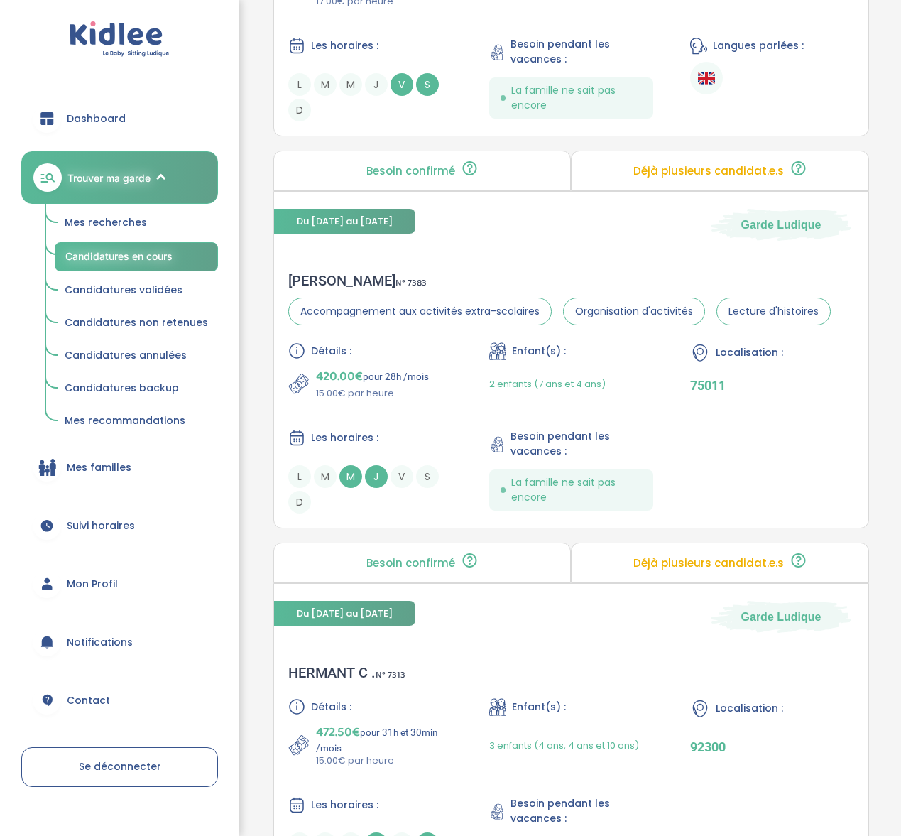
scroll to position [1136, 0]
